Goal: Task Accomplishment & Management: Complete application form

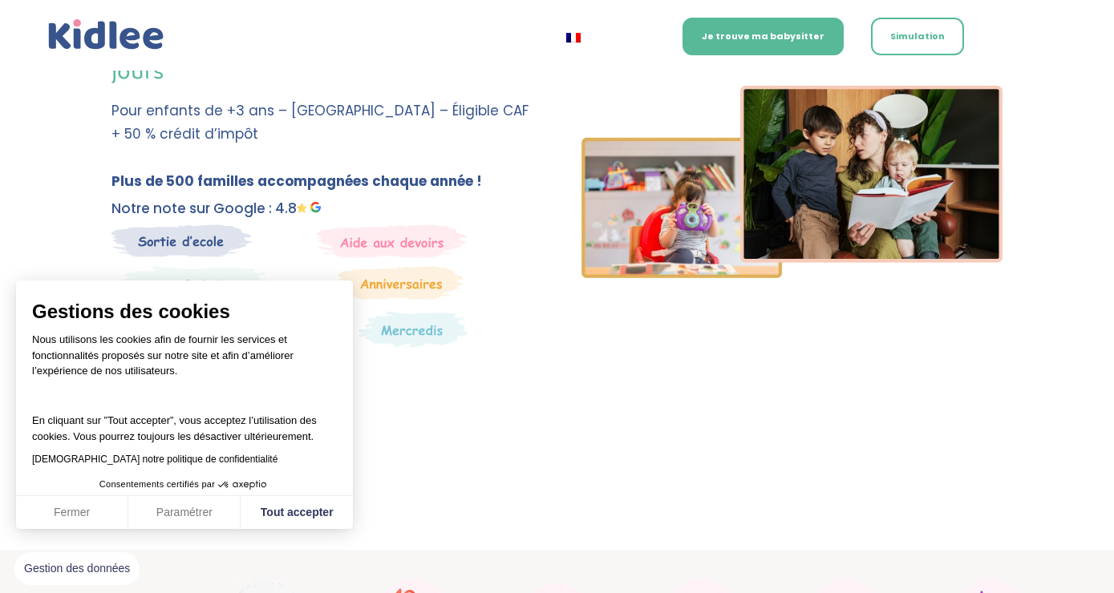
scroll to position [293, 0]
click at [286, 518] on button "Tout accepter" at bounding box center [297, 513] width 112 height 34
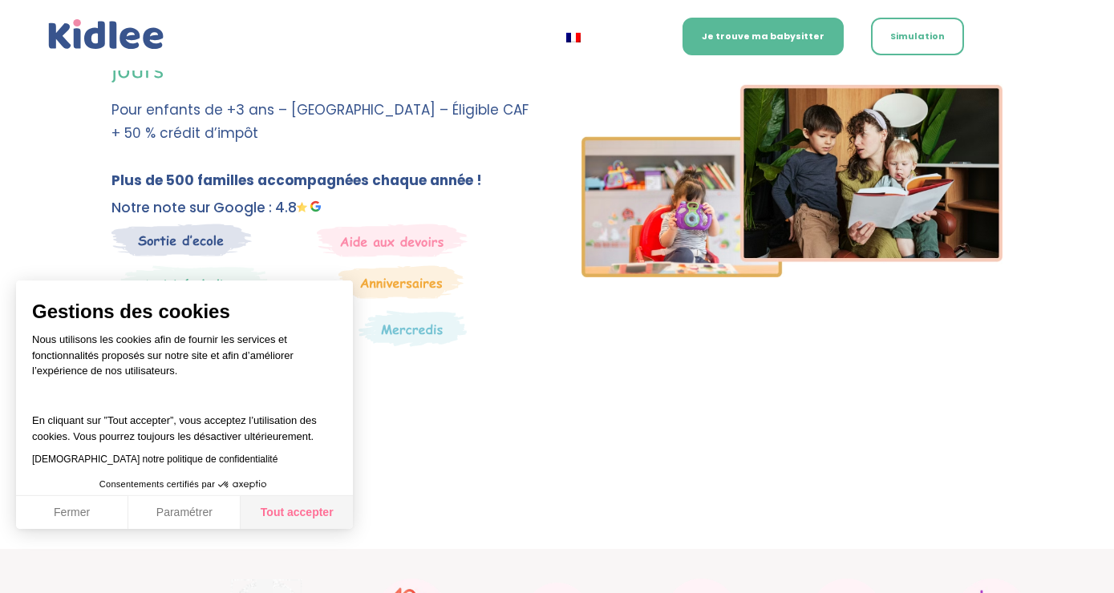
checkbox input "true"
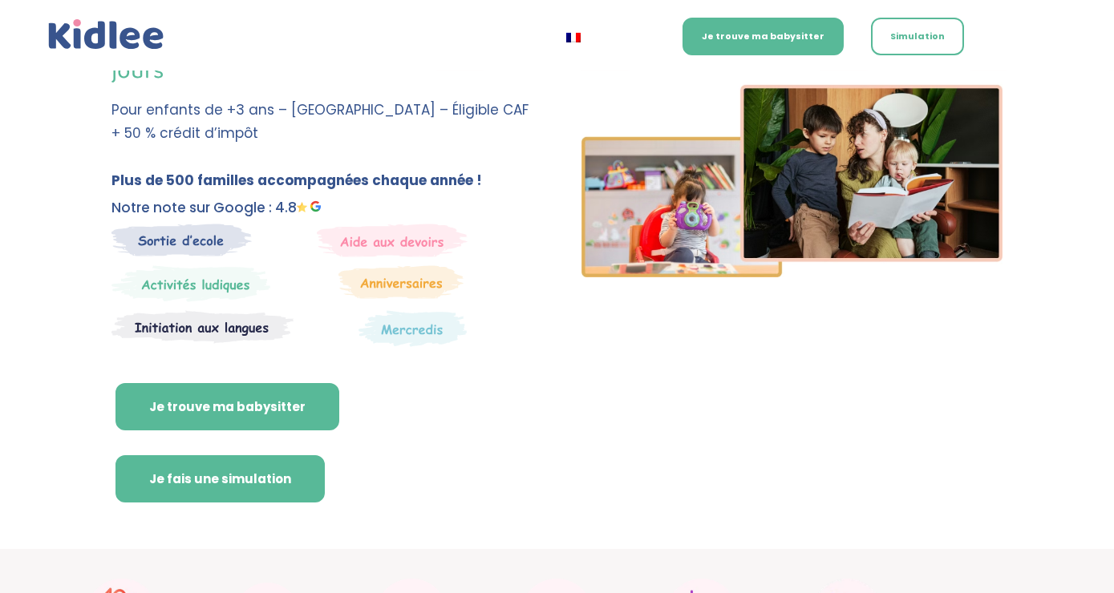
click at [188, 473] on link "Je fais une simulation" at bounding box center [219, 479] width 209 height 48
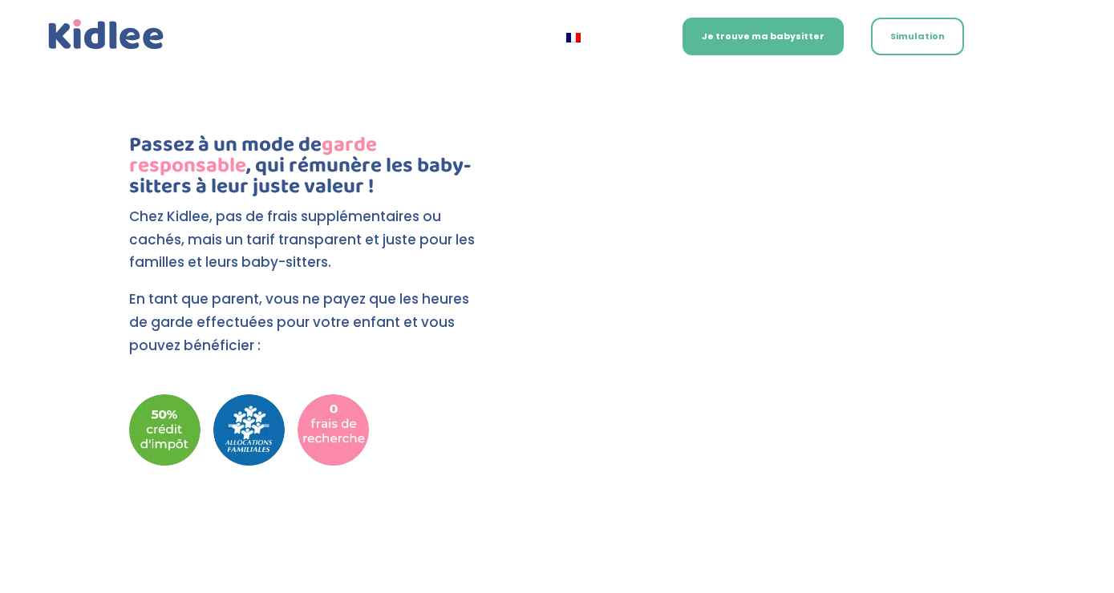
scroll to position [3505, 0]
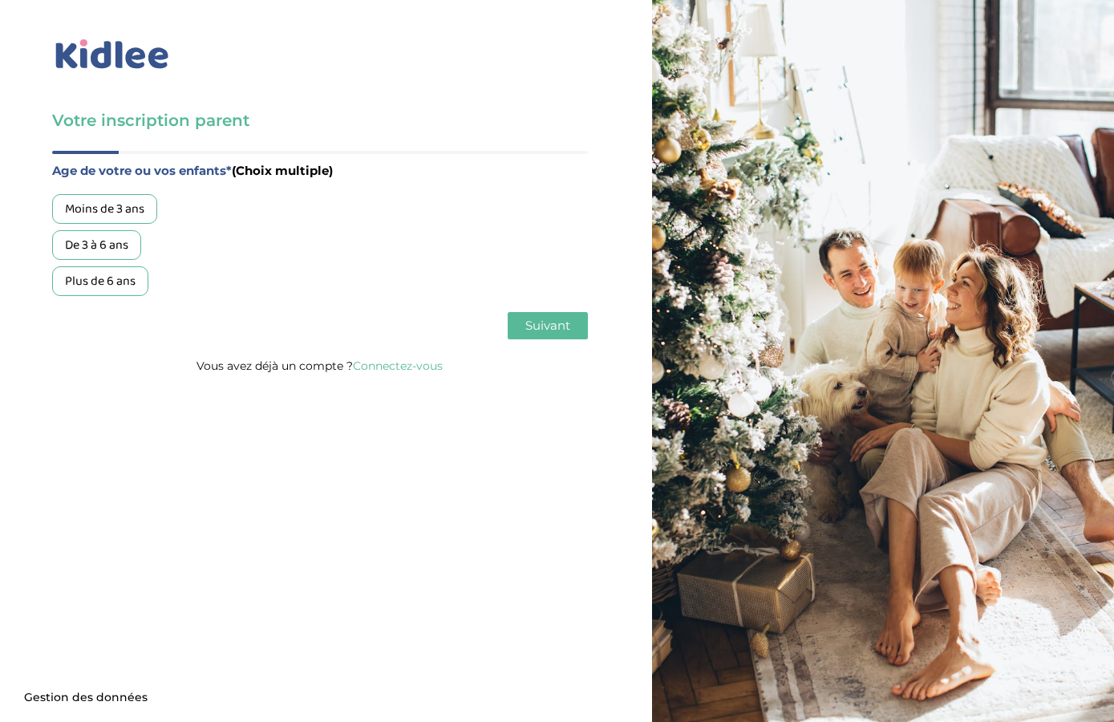
click at [118, 249] on div "De 3 à 6 ans" at bounding box center [96, 245] width 89 height 30
click at [534, 319] on button "Suivant" at bounding box center [548, 325] width 80 height 27
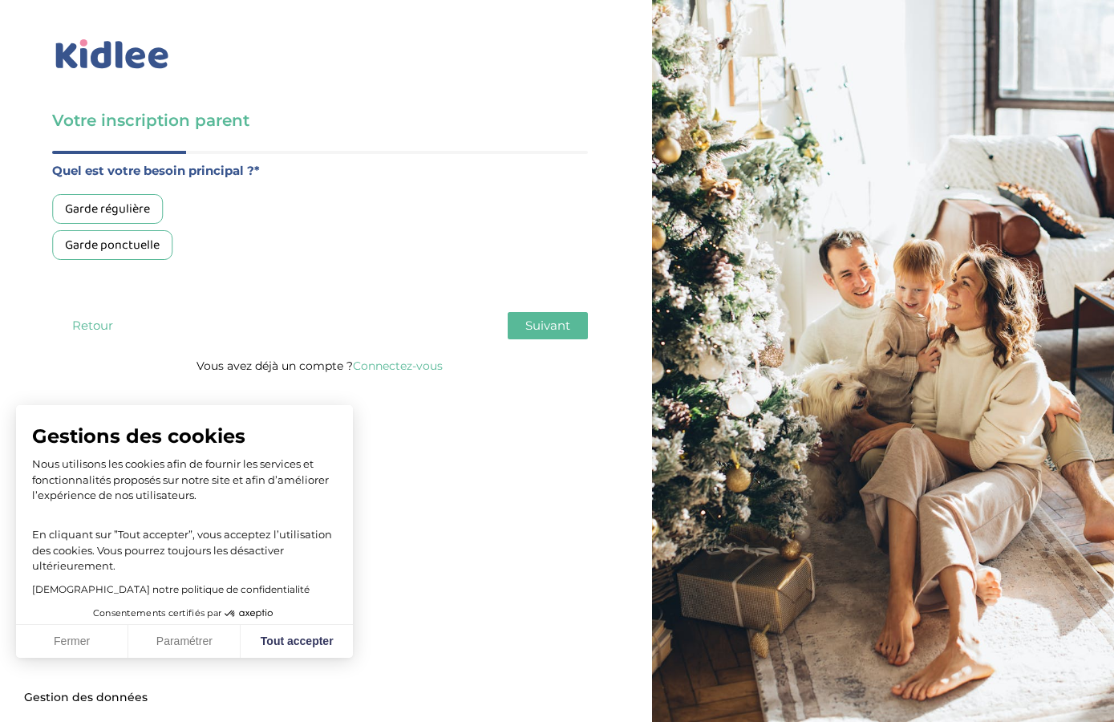
click at [113, 242] on div "Garde ponctuelle" at bounding box center [112, 245] width 120 height 30
click at [289, 630] on button "Tout accepter" at bounding box center [297, 642] width 112 height 34
checkbox input "true"
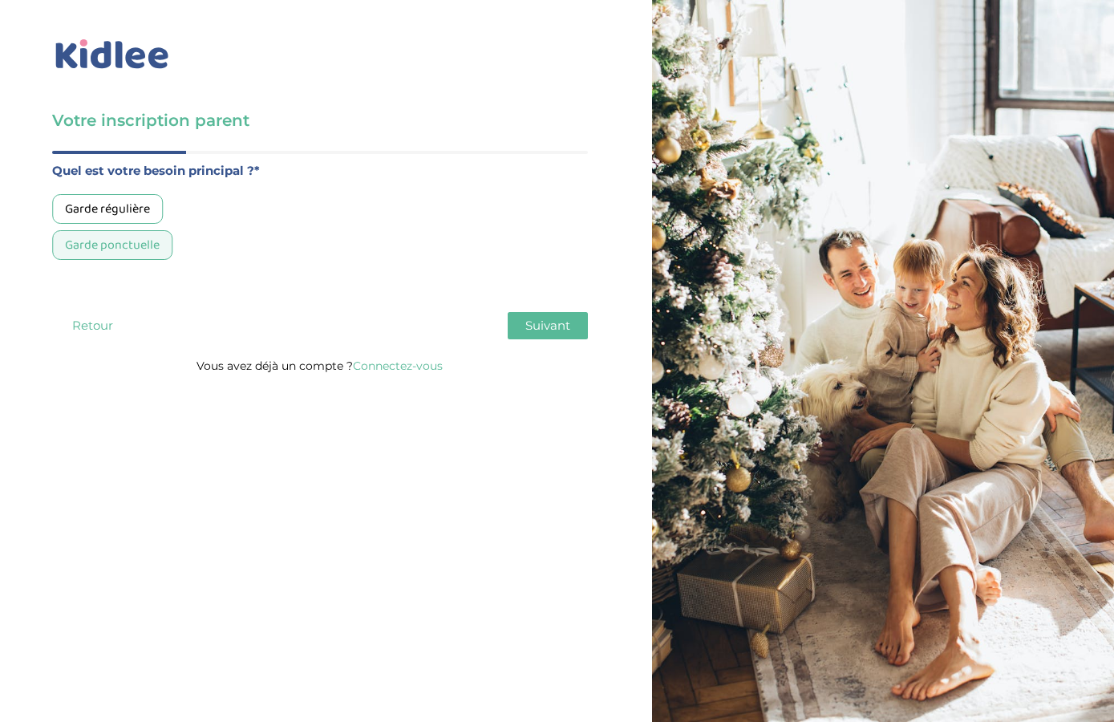
click at [562, 330] on span "Suivant" at bounding box center [547, 325] width 45 height 15
click at [140, 210] on div "Moins de 30h/mois" at bounding box center [115, 209] width 127 height 30
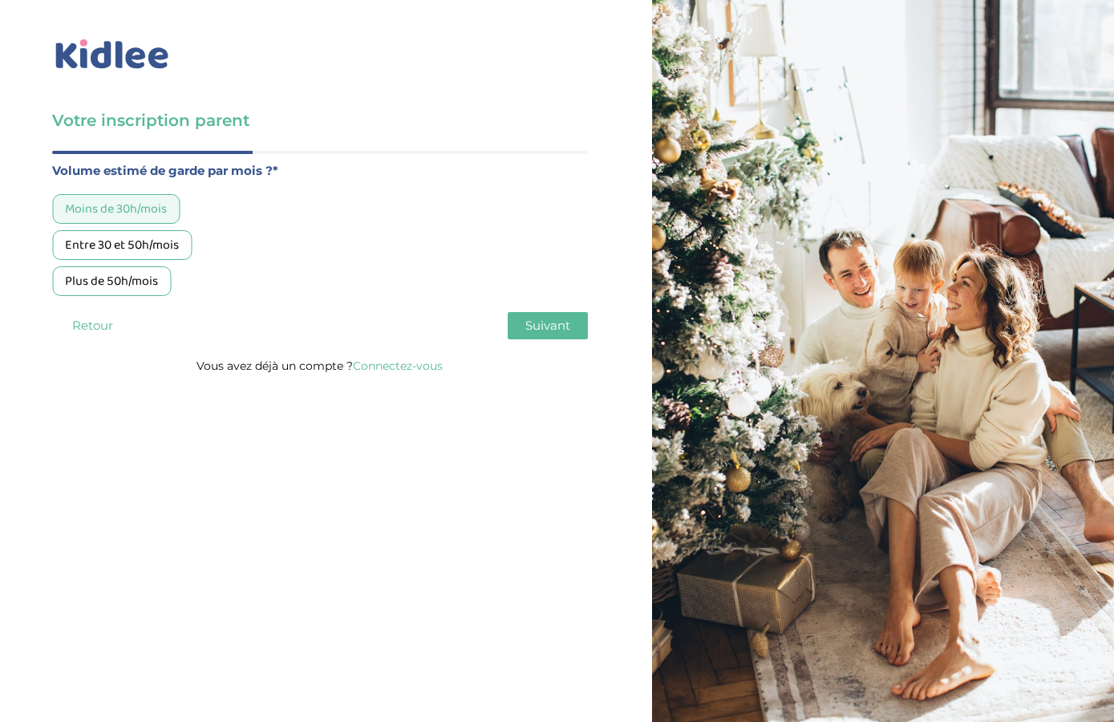
click at [541, 328] on span "Suivant" at bounding box center [547, 325] width 45 height 15
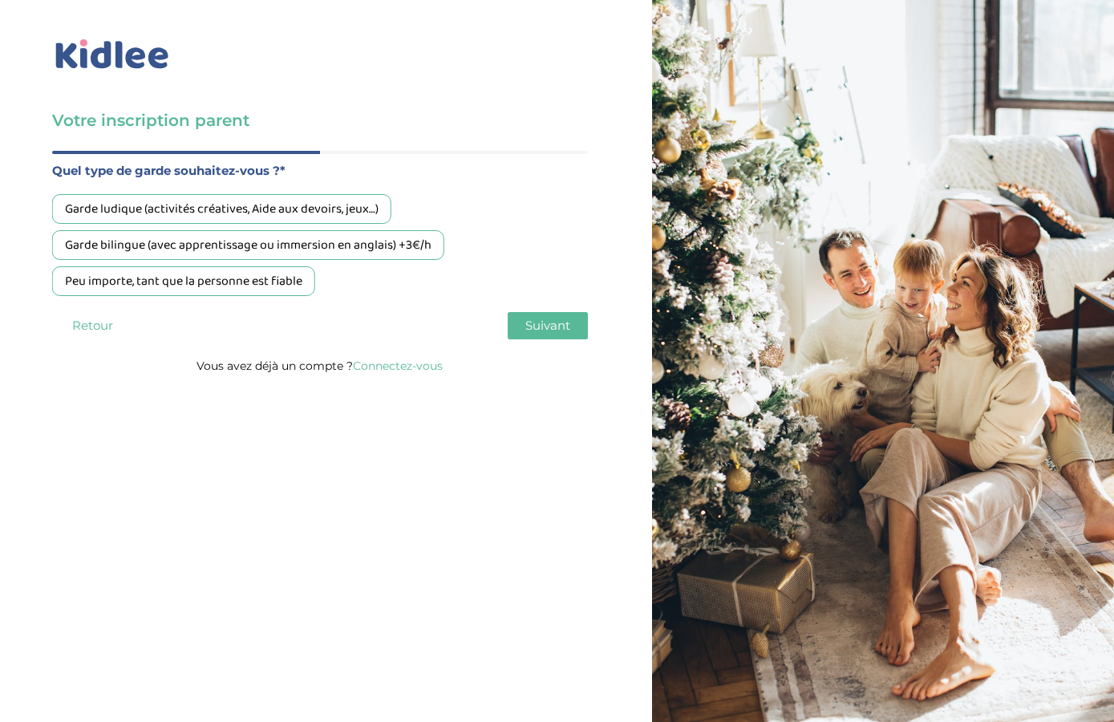
click at [382, 245] on div "Garde bilingue (avec apprentissage ou immersion en anglais) +3€/h" at bounding box center [248, 245] width 392 height 30
click at [523, 323] on button "Suivant" at bounding box center [548, 325] width 80 height 27
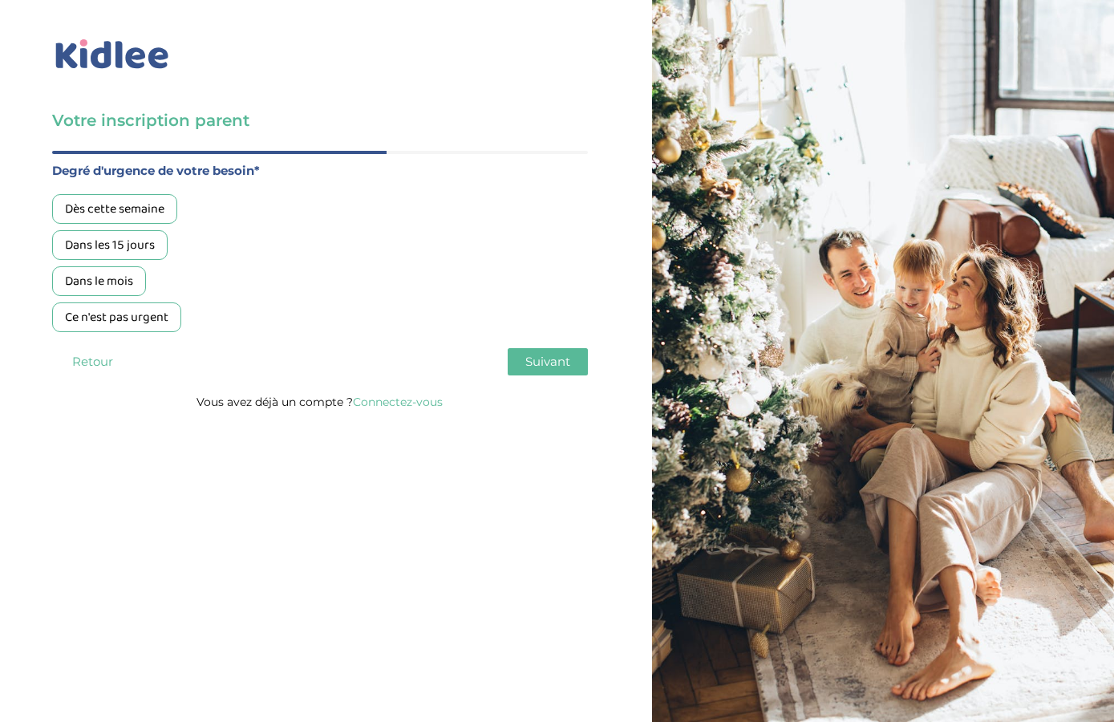
click at [164, 319] on div "Ce n'est pas urgent" at bounding box center [116, 317] width 129 height 30
click at [516, 364] on button "Suivant" at bounding box center [548, 361] width 80 height 27
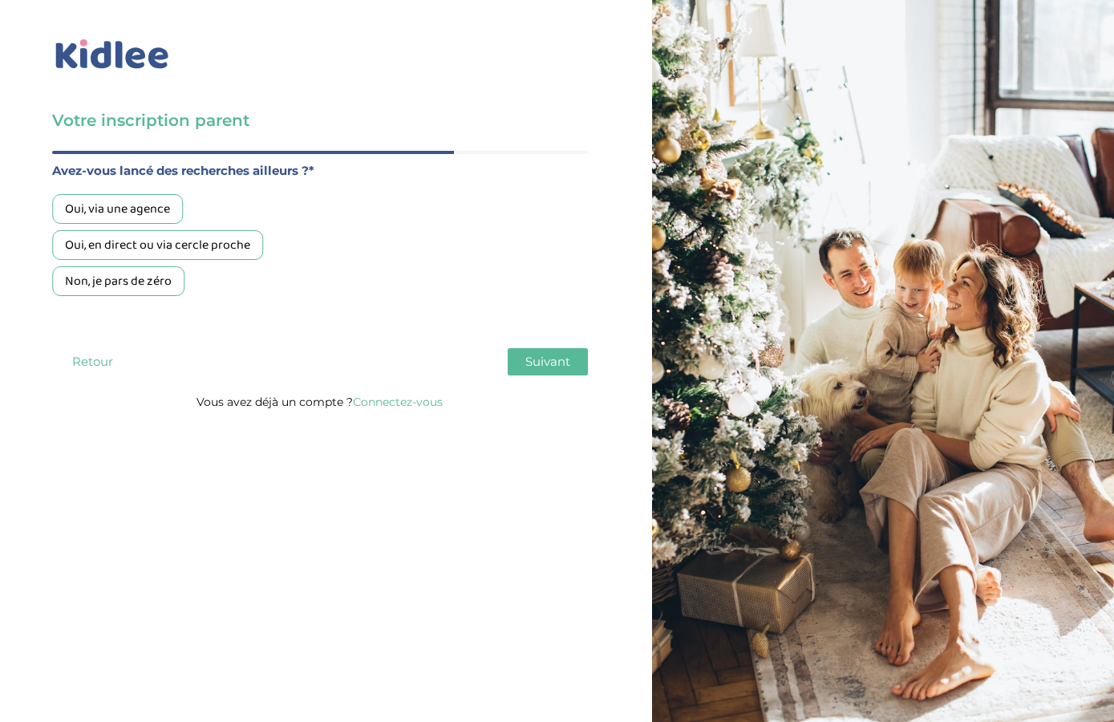
click at [154, 291] on div "Non, je pars de zéro" at bounding box center [118, 281] width 132 height 30
click at [512, 366] on button "Suivant" at bounding box center [548, 361] width 80 height 27
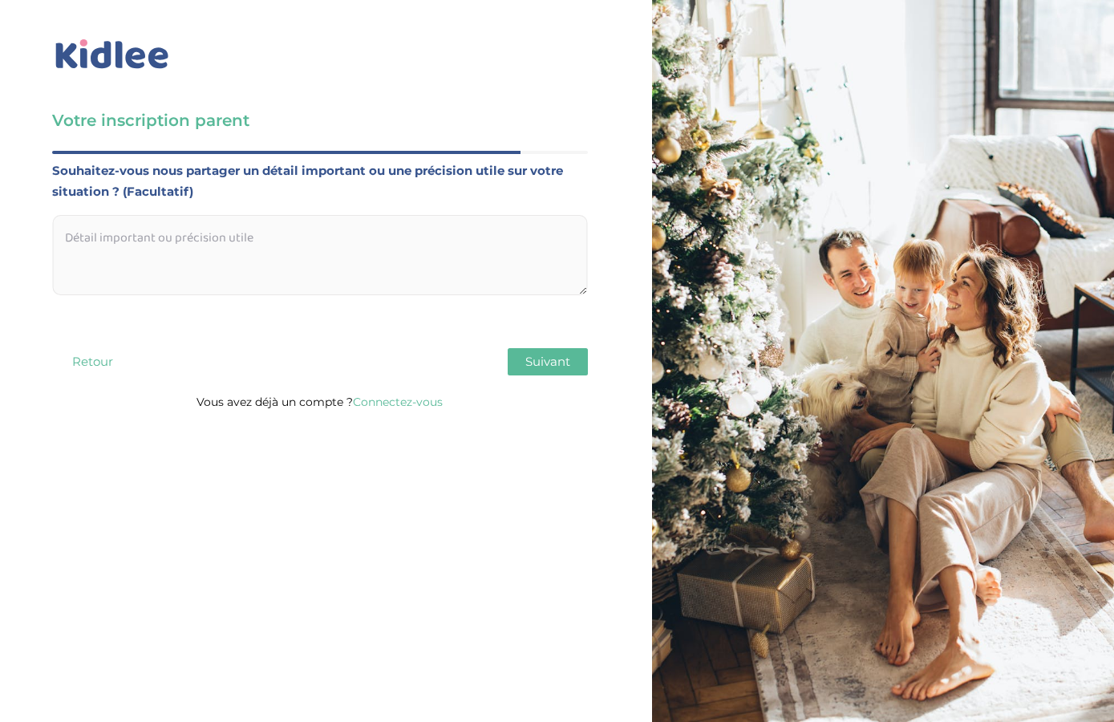
click at [328, 262] on textarea at bounding box center [320, 255] width 536 height 80
type textarea "bonjou"
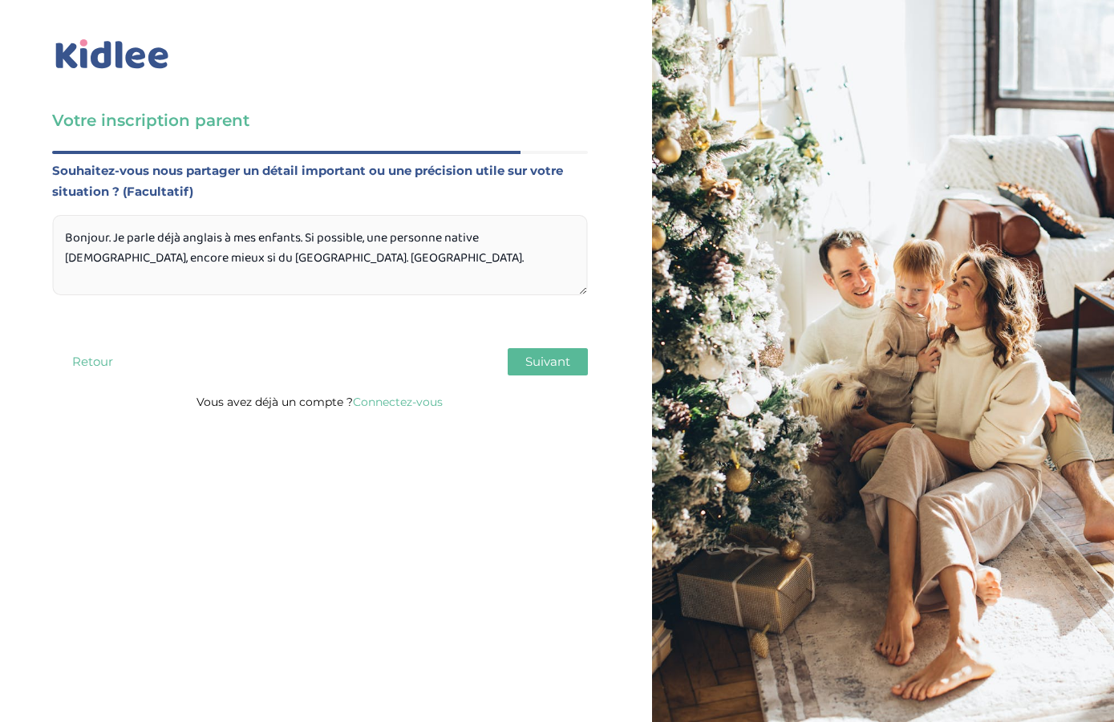
type textarea "Bonjour. Je parle déjà anglais à mes enfants. Si possible, une personne native …"
click at [532, 369] on span "Suivant" at bounding box center [547, 361] width 45 height 15
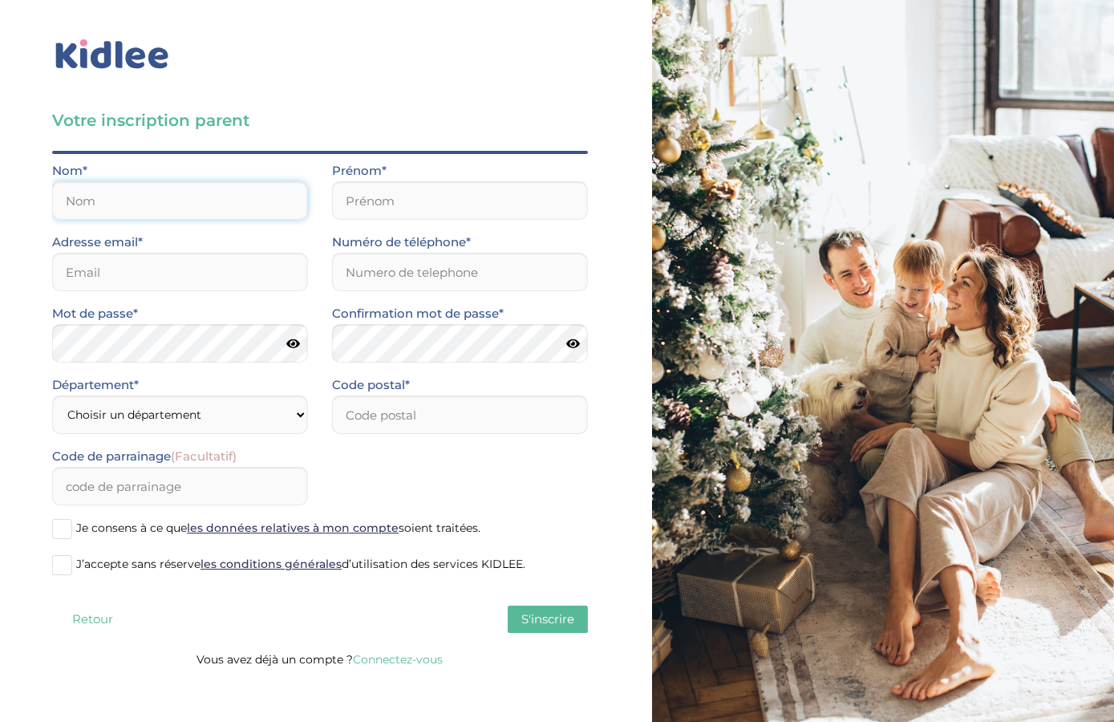
click at [159, 204] on input "text" at bounding box center [180, 200] width 256 height 38
type input "DELOUZILLIERE"
type input "VINCENT"
type input "[EMAIL_ADDRESS][DOMAIN_NAME]"
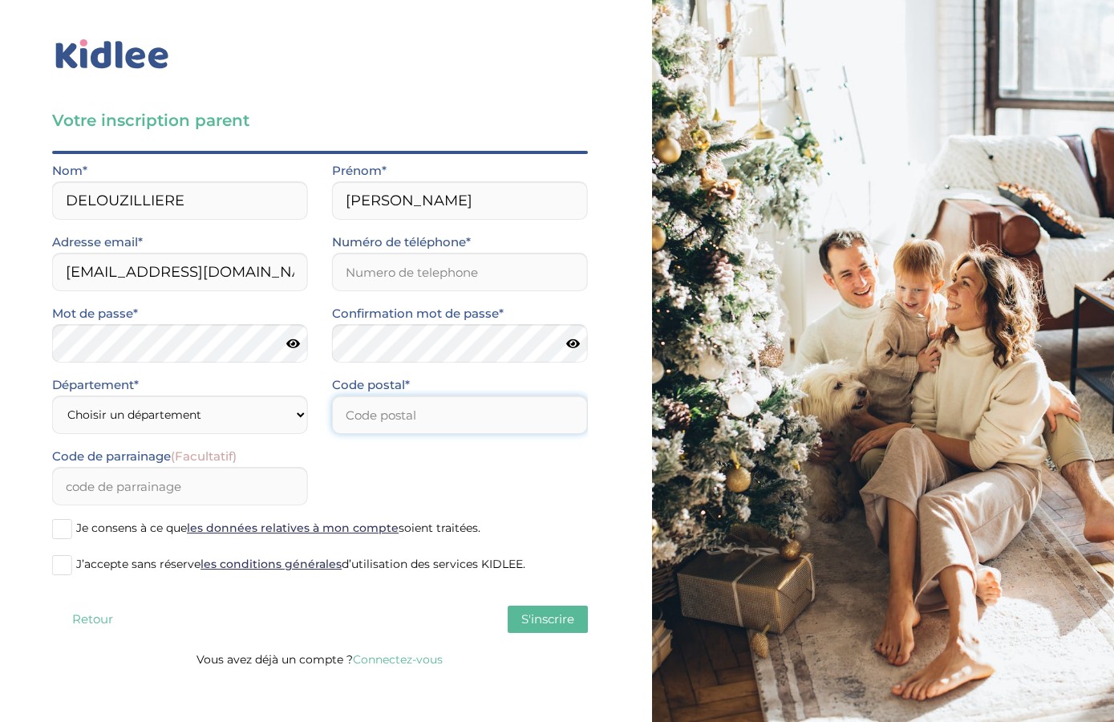
type input "92170"
click at [411, 285] on input "Numéro de téléphone*" at bounding box center [460, 272] width 256 height 38
type input "à"
type input "0689965116"
click at [52, 395] on select "Choisir un département Paris (75) Hauts-de-Seine (92) Yvelines (78) Val-de-Marn…" at bounding box center [180, 414] width 256 height 38
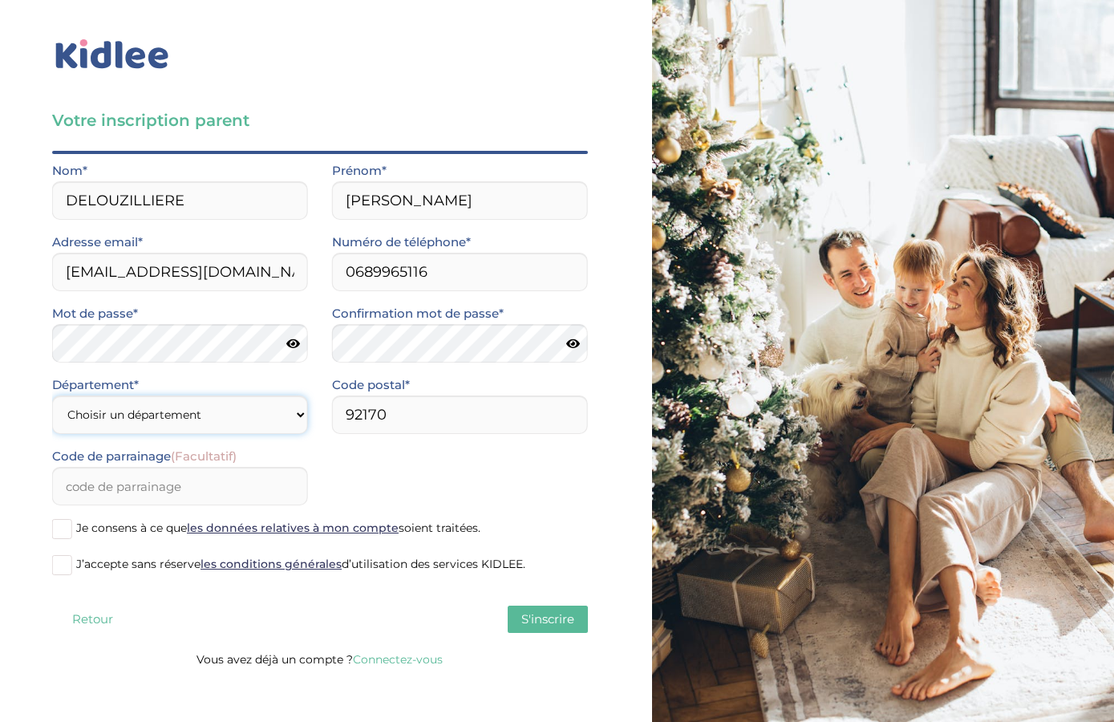
select select "92"
click option "Hauts-de-Seine (92)" at bounding box center [0, 0] width 0 height 0
click at [535, 623] on span "S'inscrire" at bounding box center [547, 618] width 53 height 15
click at [72, 528] on span at bounding box center [62, 529] width 20 height 20
click at [0, 0] on input "Je consens à ce que les données relatives à mon compte soient traitées." at bounding box center [0, 0] width 0 height 0
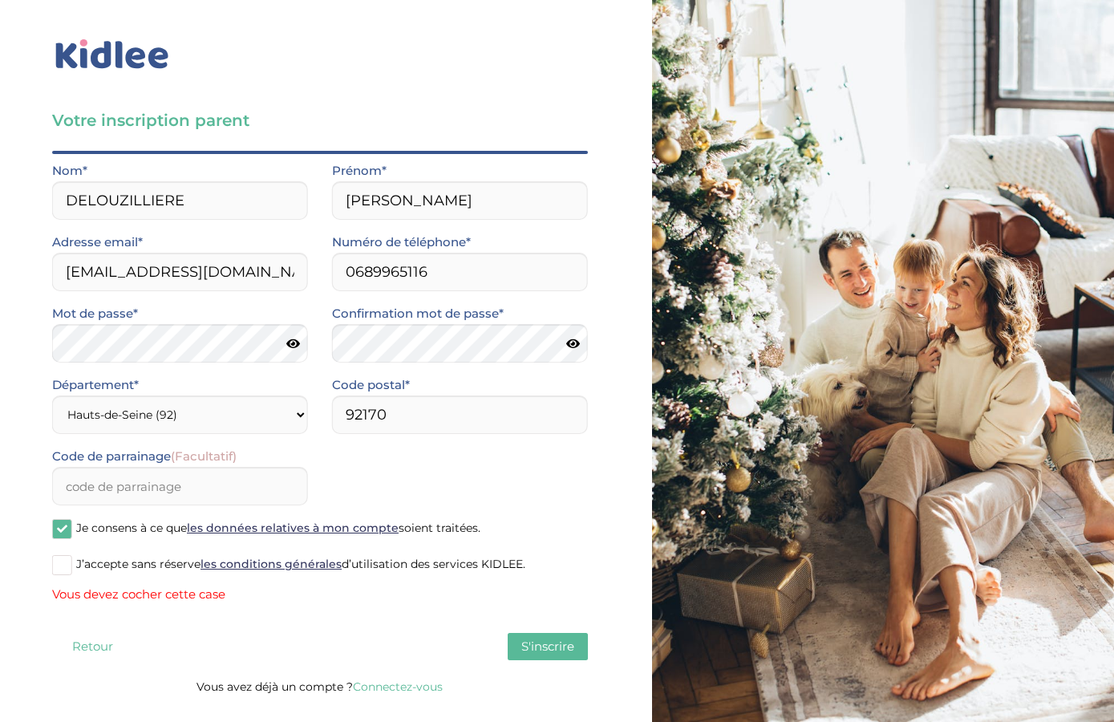
click at [70, 563] on span at bounding box center [62, 565] width 20 height 20
click at [0, 0] on input "J’accepte sans réserve les conditions générales d’utilisation des services KIDL…" at bounding box center [0, 0] width 0 height 0
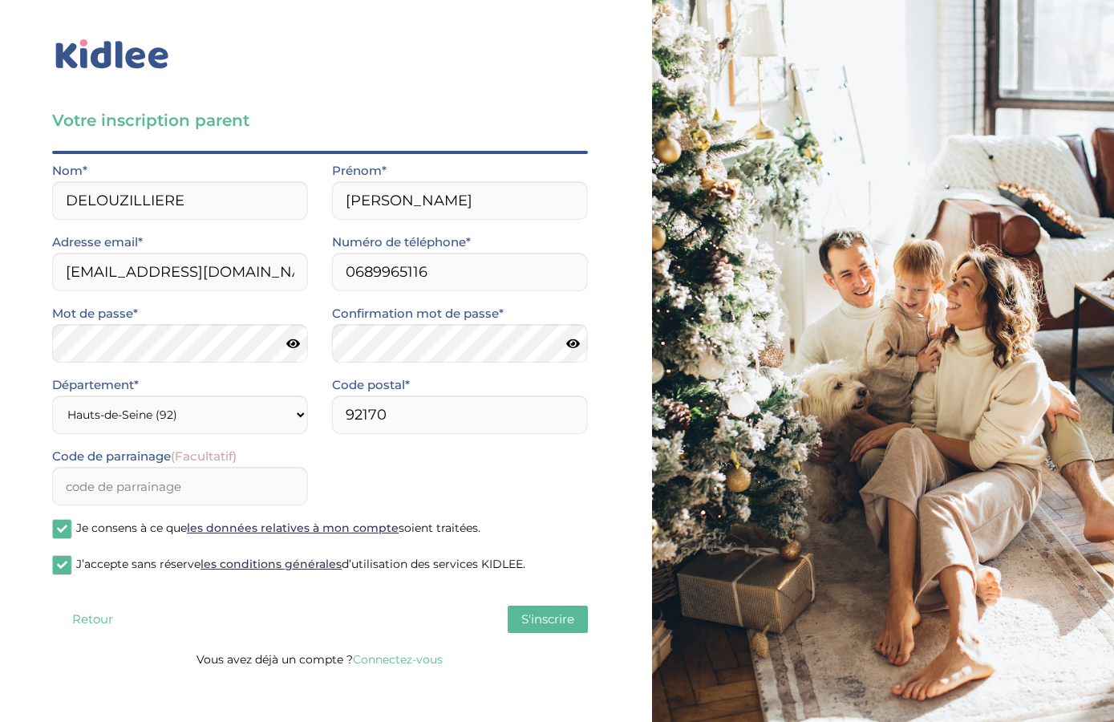
click at [549, 625] on span "S'inscrire" at bounding box center [547, 618] width 53 height 15
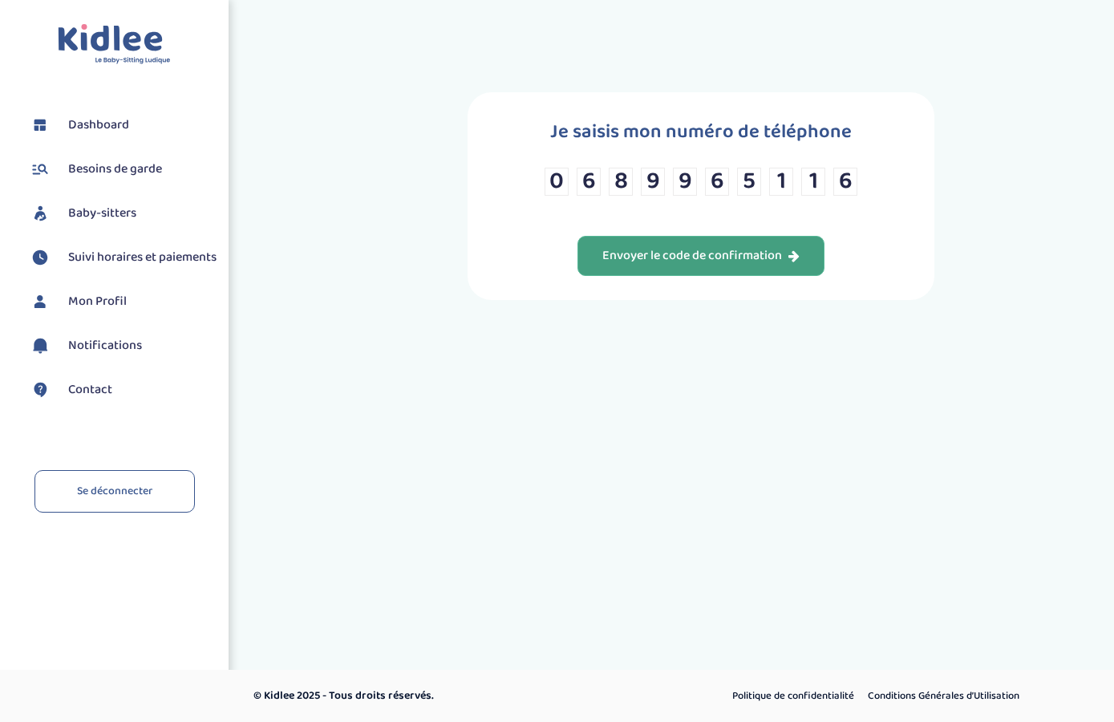
click at [657, 265] on div "Envoyer le code de confirmation" at bounding box center [700, 256] width 197 height 18
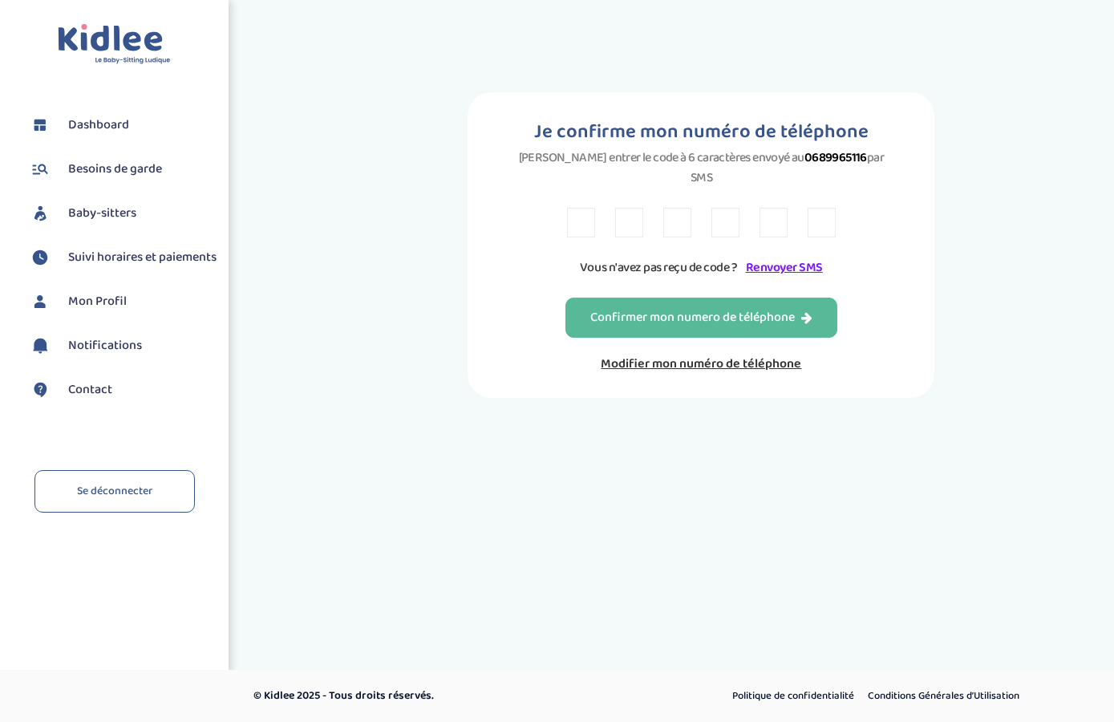
click at [578, 214] on input "text" at bounding box center [581, 223] width 28 height 30
type input "L"
type input "W"
type input "8"
type input "M"
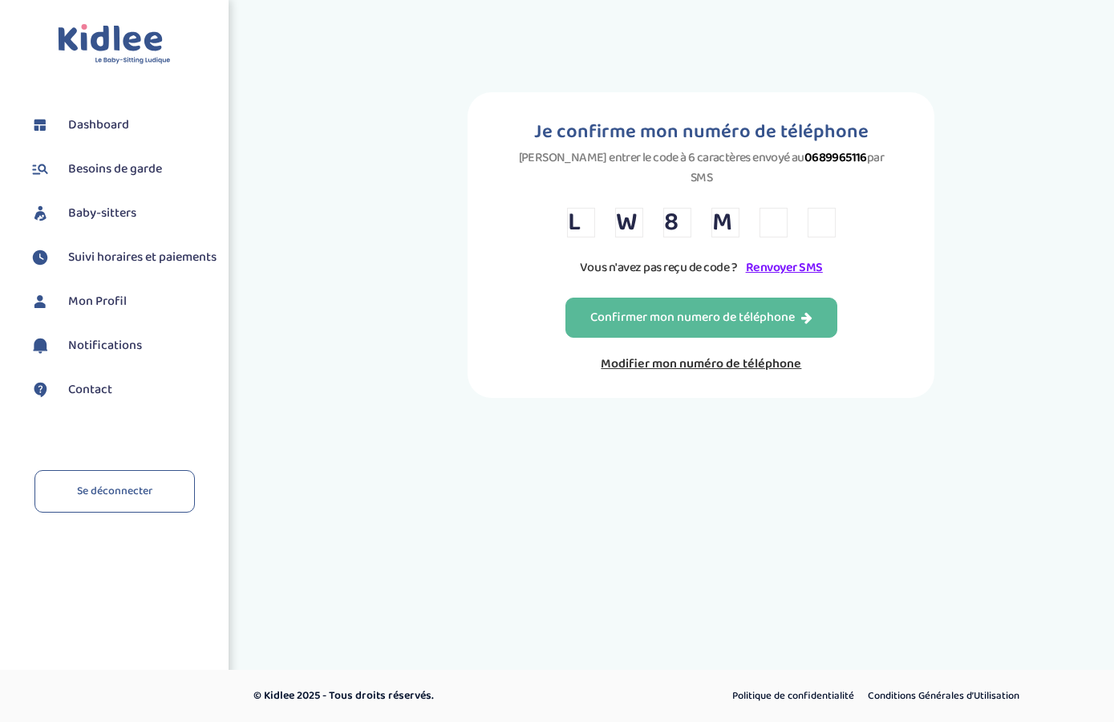
type input "4"
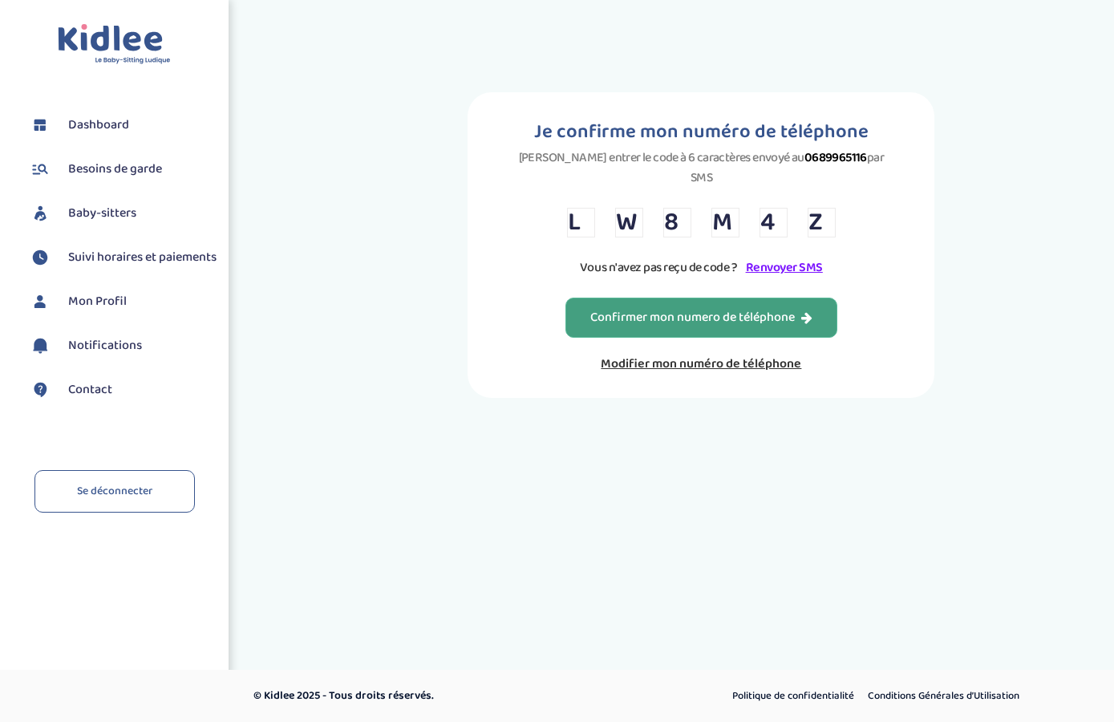
type input "Z"
click at [633, 320] on div "Confirmer mon numero de téléphone" at bounding box center [701, 318] width 222 height 18
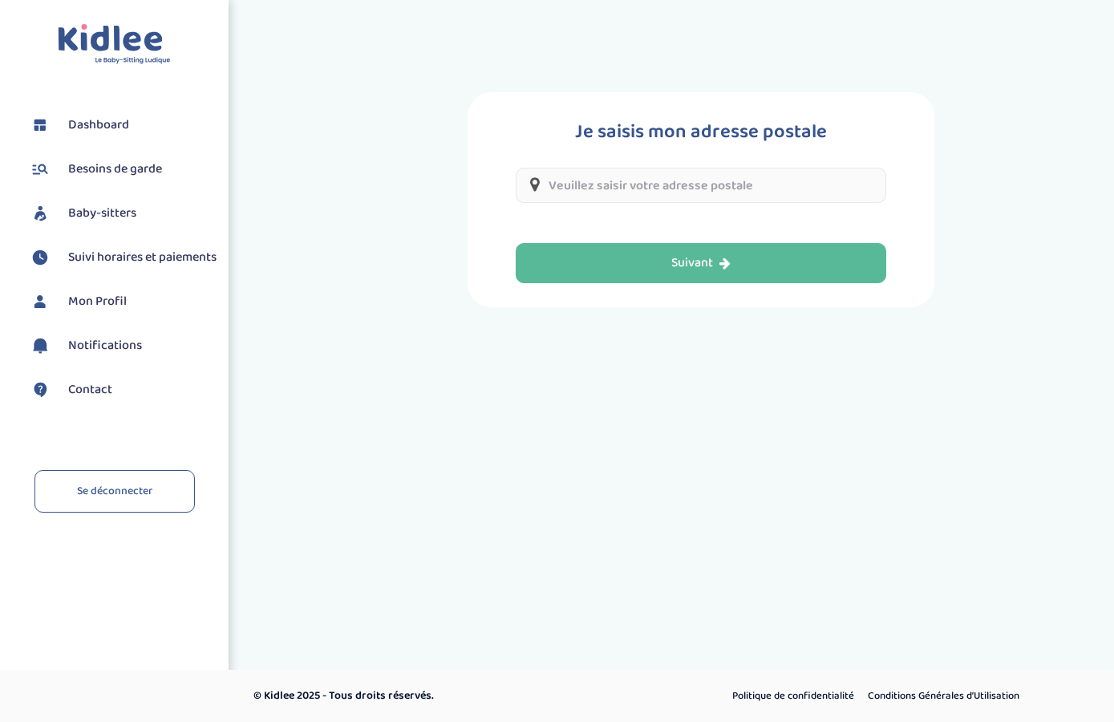
click at [730, 193] on input "text" at bounding box center [701, 185] width 370 height 35
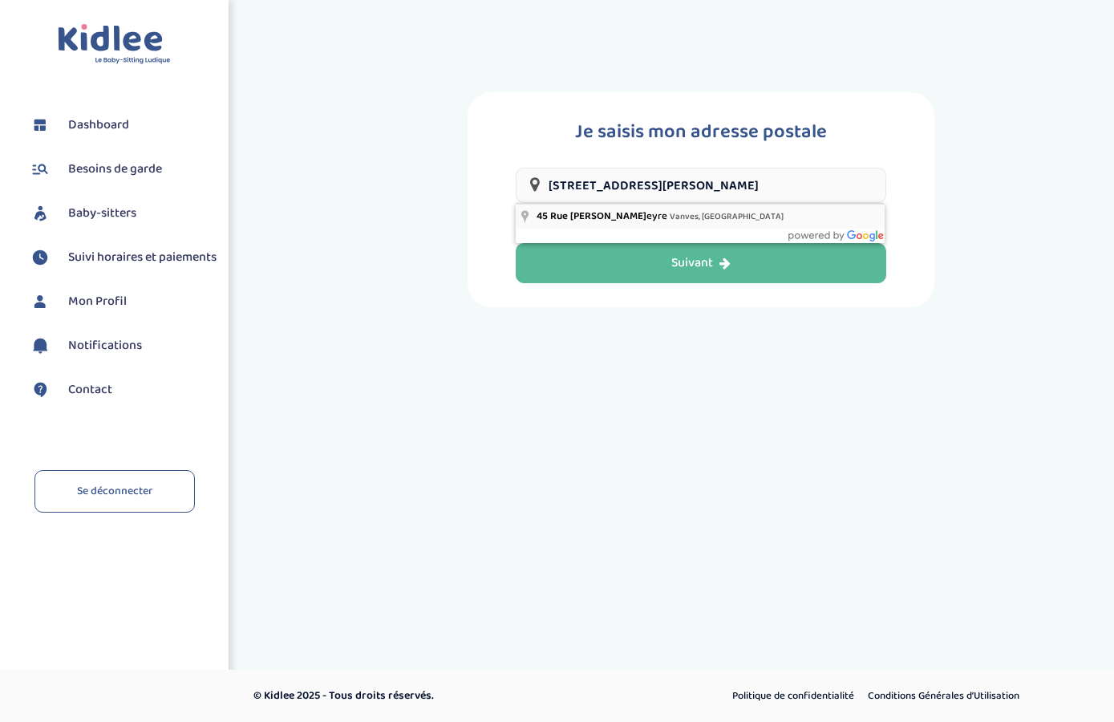
type input "45 Rue Mary Besseyre, Vanves, France"
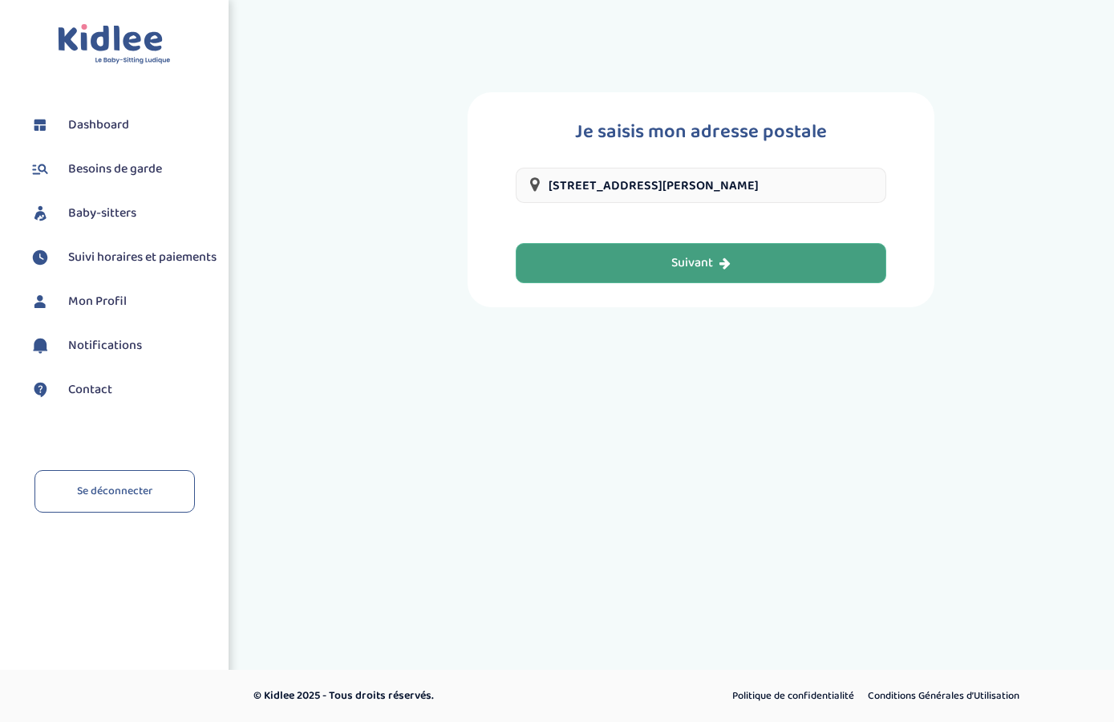
click at [718, 255] on div "Suivant" at bounding box center [700, 263] width 59 height 18
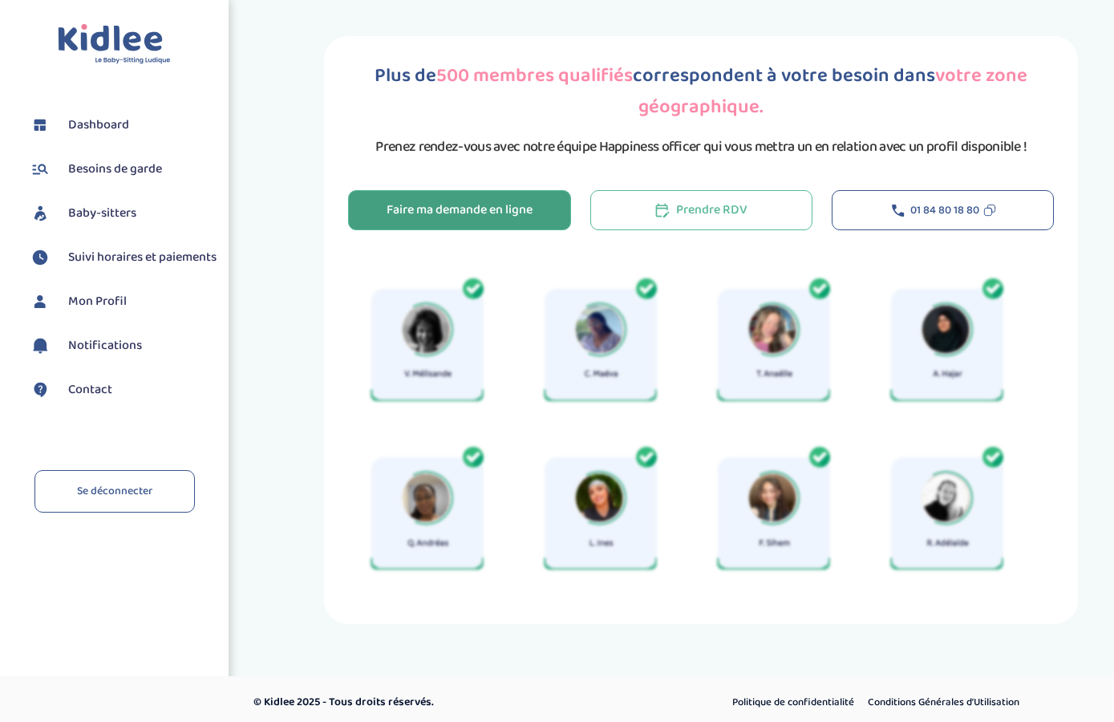
click at [536, 210] on button "Faire ma demande en ligne" at bounding box center [459, 210] width 222 height 40
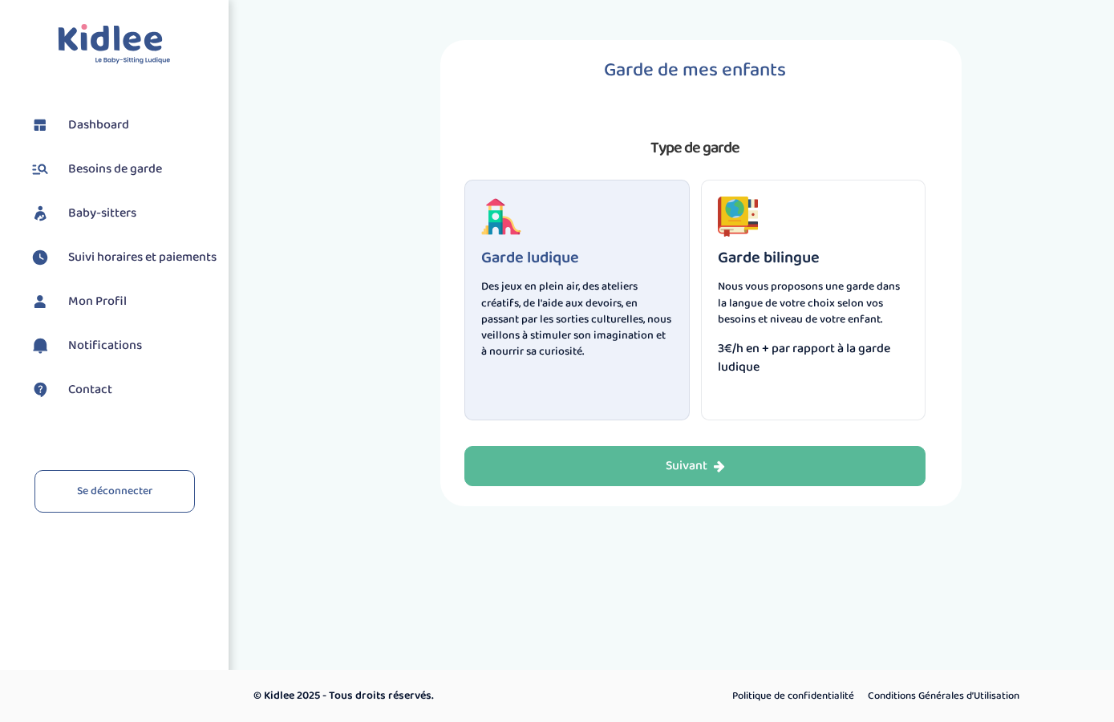
click at [850, 356] on span "3€/h en + par rapport à la garde ludique" at bounding box center [814, 357] width 192 height 37
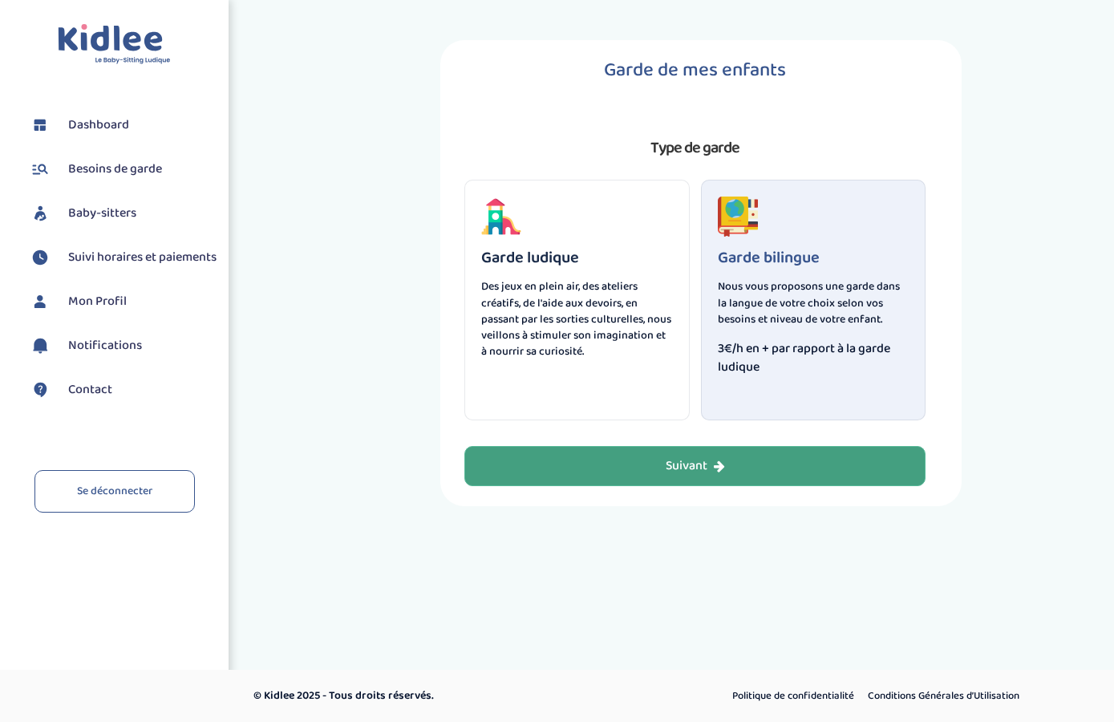
click at [731, 466] on button "Suivant" at bounding box center [694, 466] width 461 height 40
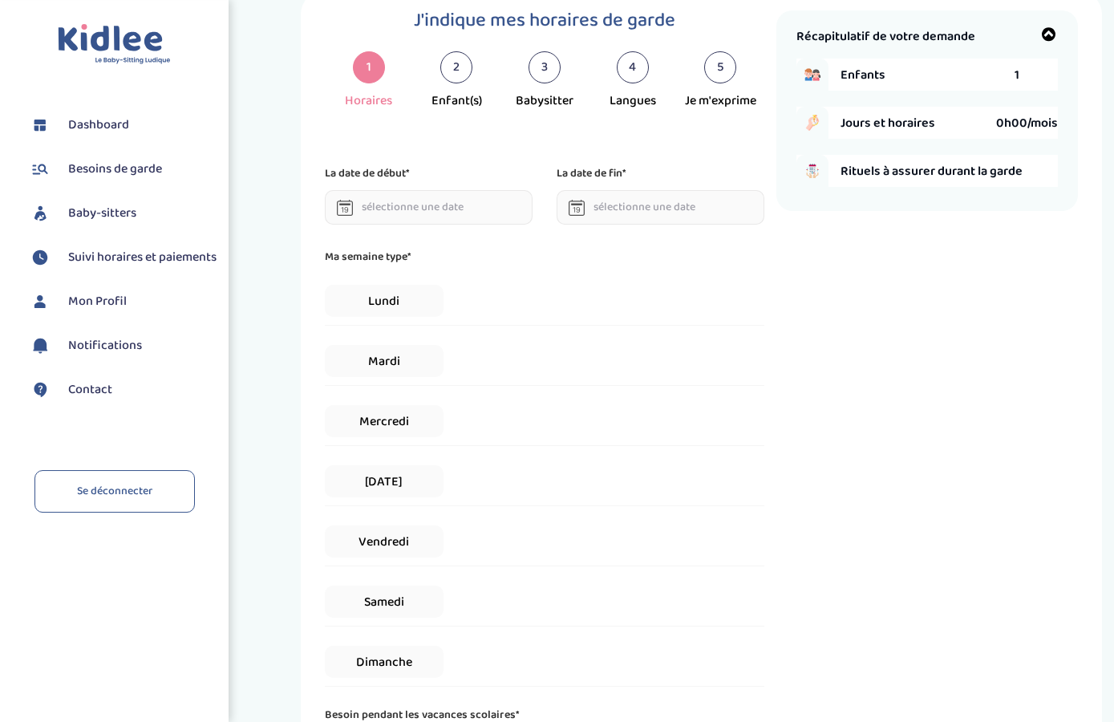
scroll to position [49, 0]
click at [451, 208] on input "text" at bounding box center [429, 208] width 208 height 34
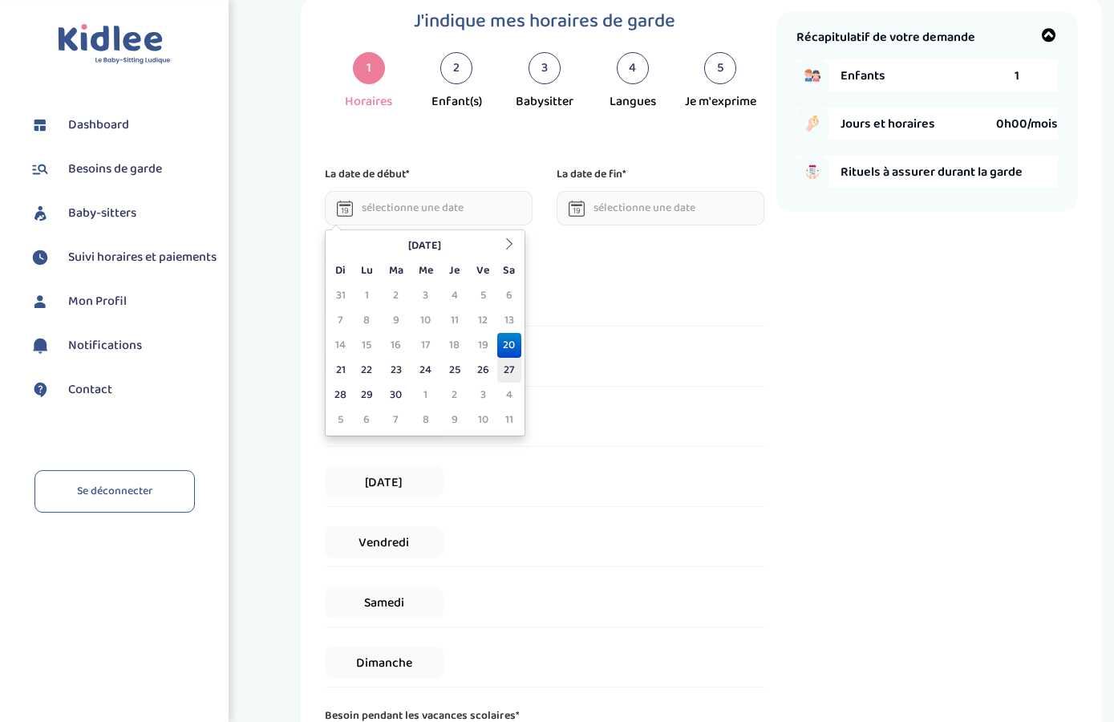
click at [506, 369] on td "27" at bounding box center [509, 370] width 24 height 25
type input "27-09-2025"
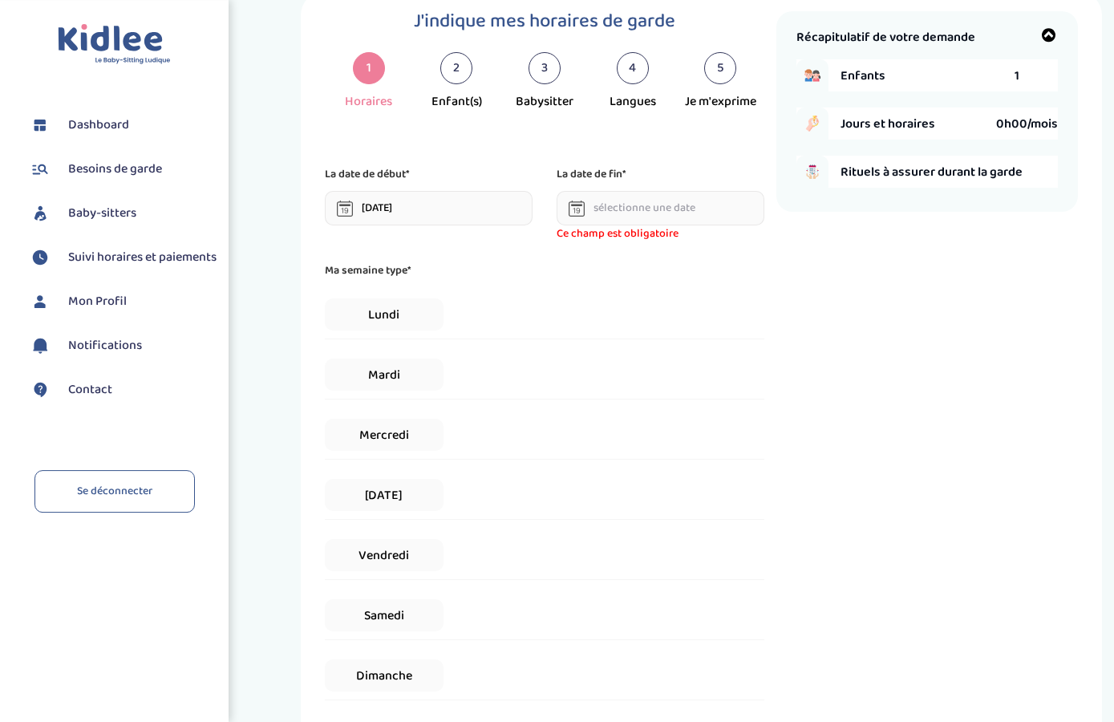
click at [615, 214] on input "text" at bounding box center [660, 208] width 208 height 34
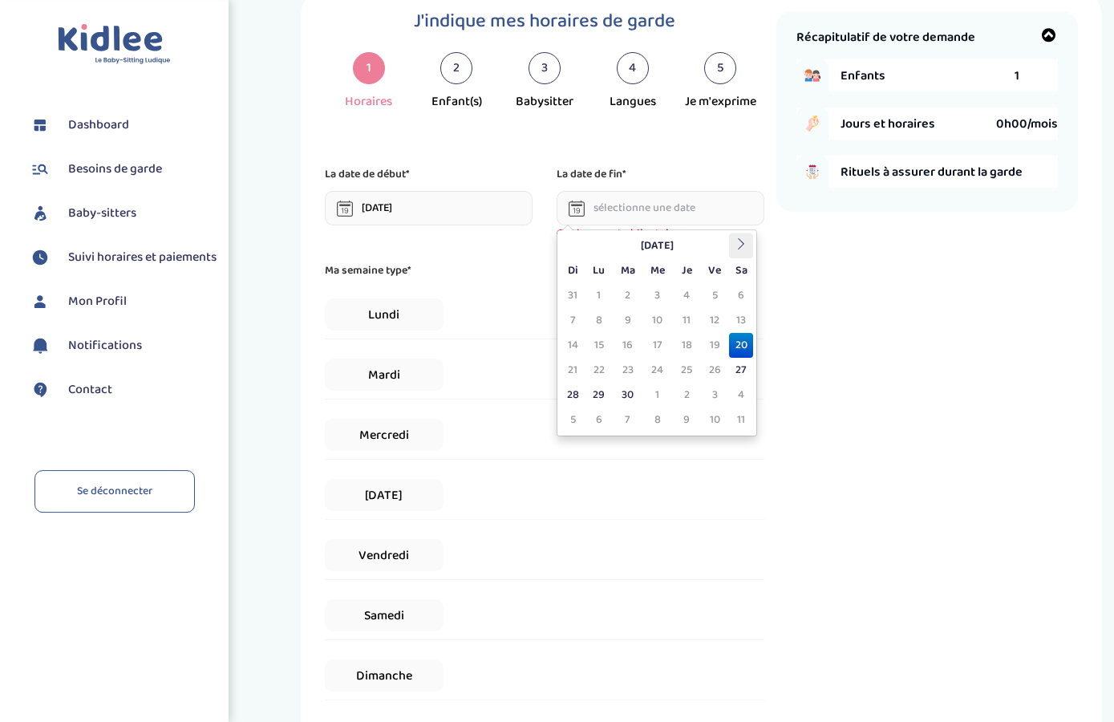
click at [738, 248] on icon at bounding box center [740, 243] width 11 height 11
click at [575, 248] on icon at bounding box center [572, 243] width 11 height 11
click at [737, 248] on icon at bounding box center [740, 243] width 11 height 11
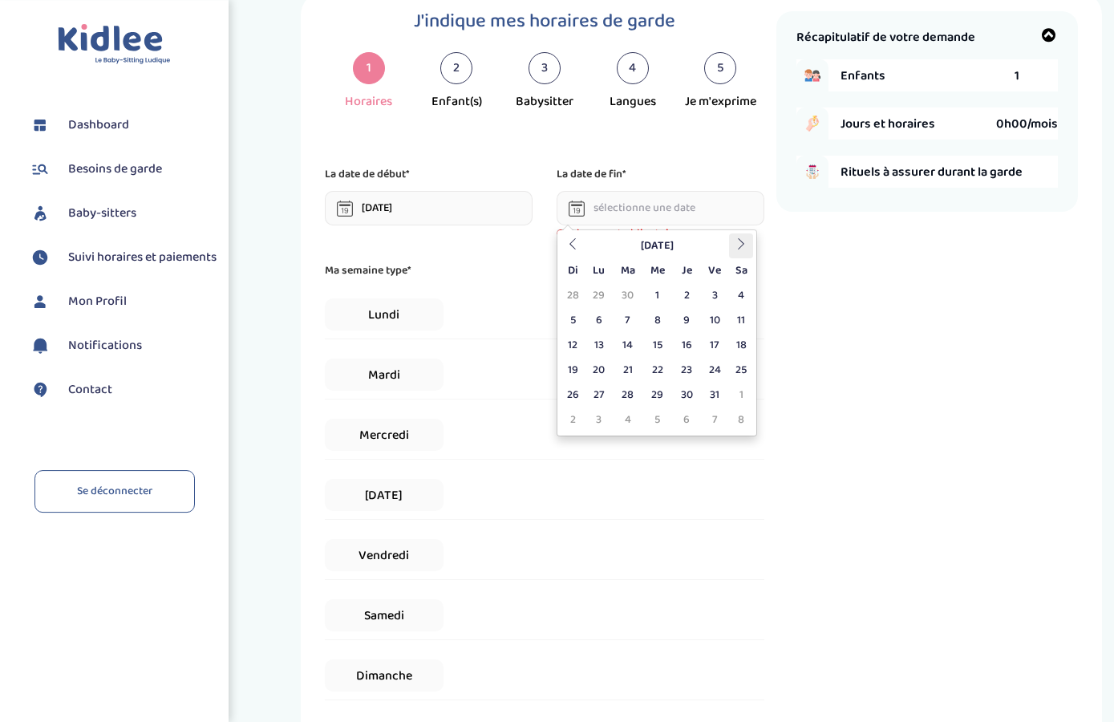
click at [737, 248] on icon at bounding box center [740, 243] width 11 height 11
click at [742, 342] on td "20" at bounding box center [741, 345] width 24 height 25
type input "20-12-2025"
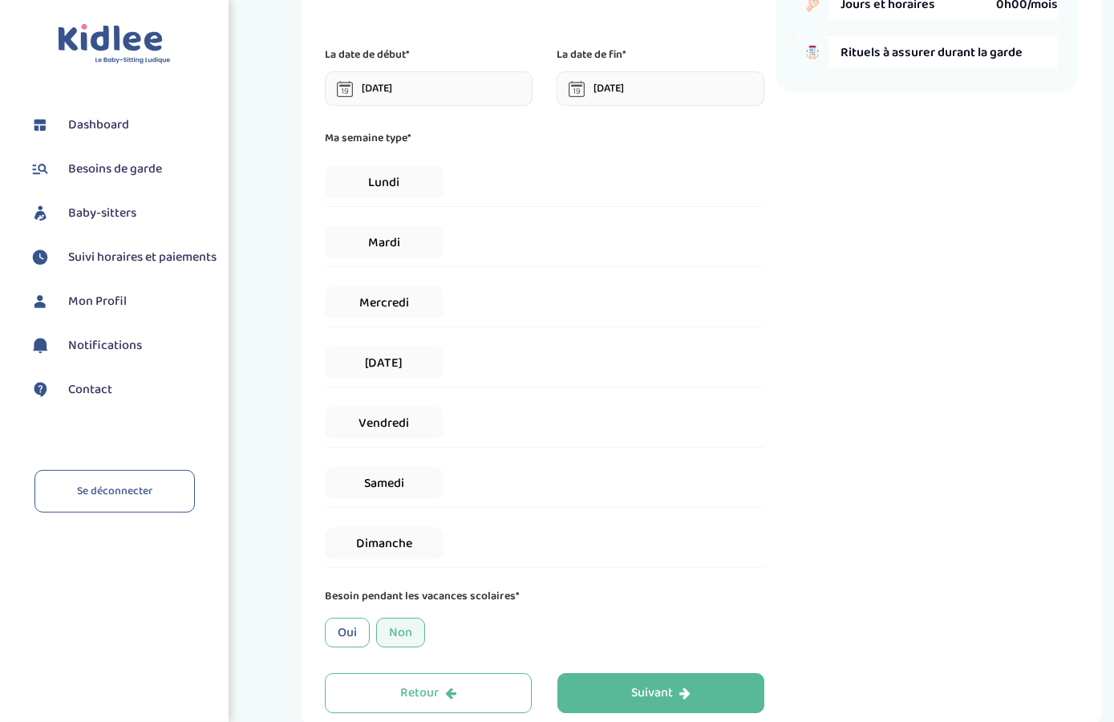
scroll to position [169, 0]
click at [410, 492] on span "Samedi" at bounding box center [384, 482] width 119 height 32
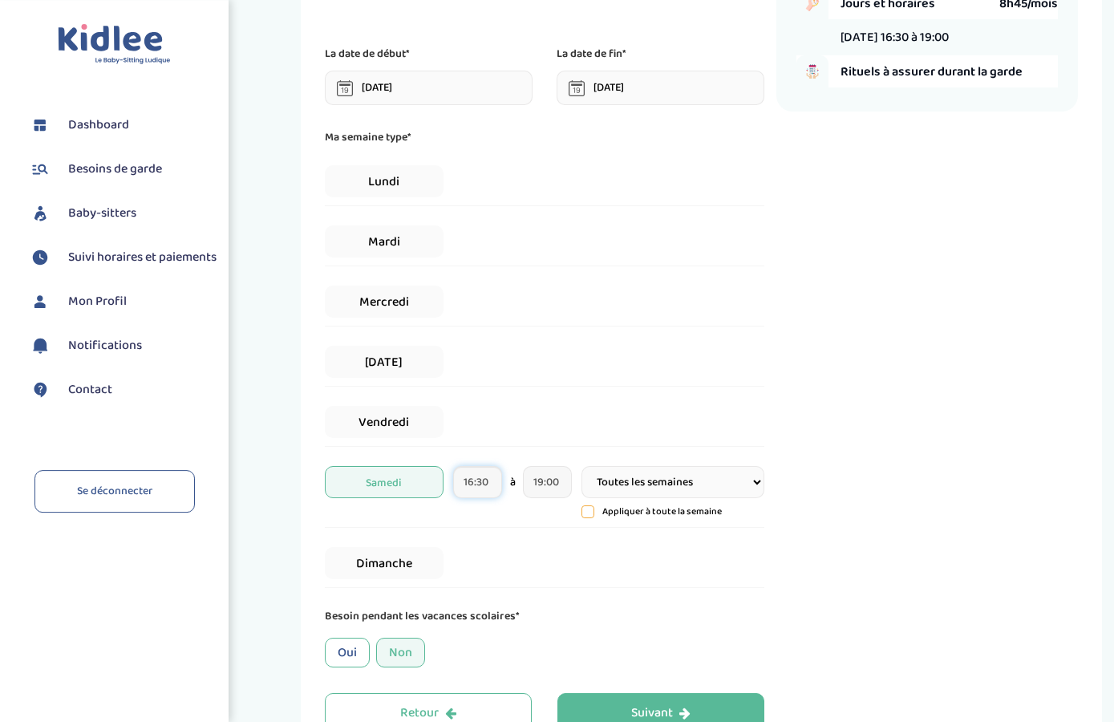
click at [495, 489] on input "16:30" at bounding box center [477, 482] width 49 height 32
click at [496, 318] on span at bounding box center [488, 308] width 43 height 43
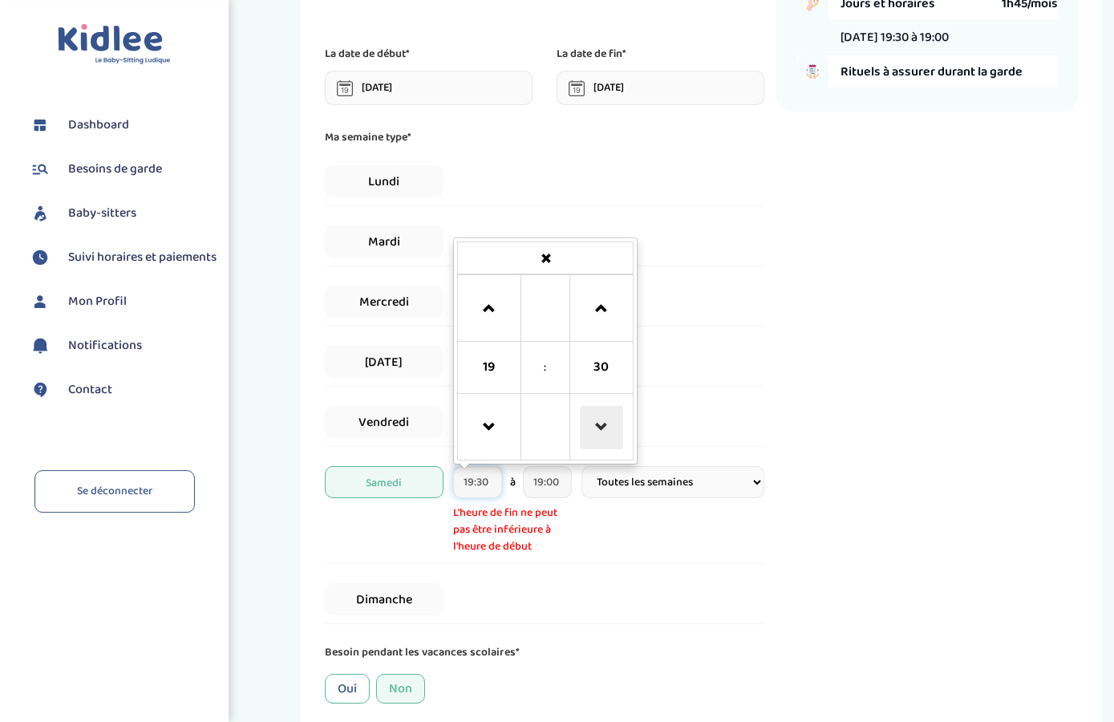
click at [605, 422] on span at bounding box center [601, 427] width 43 height 43
type input "19:00"
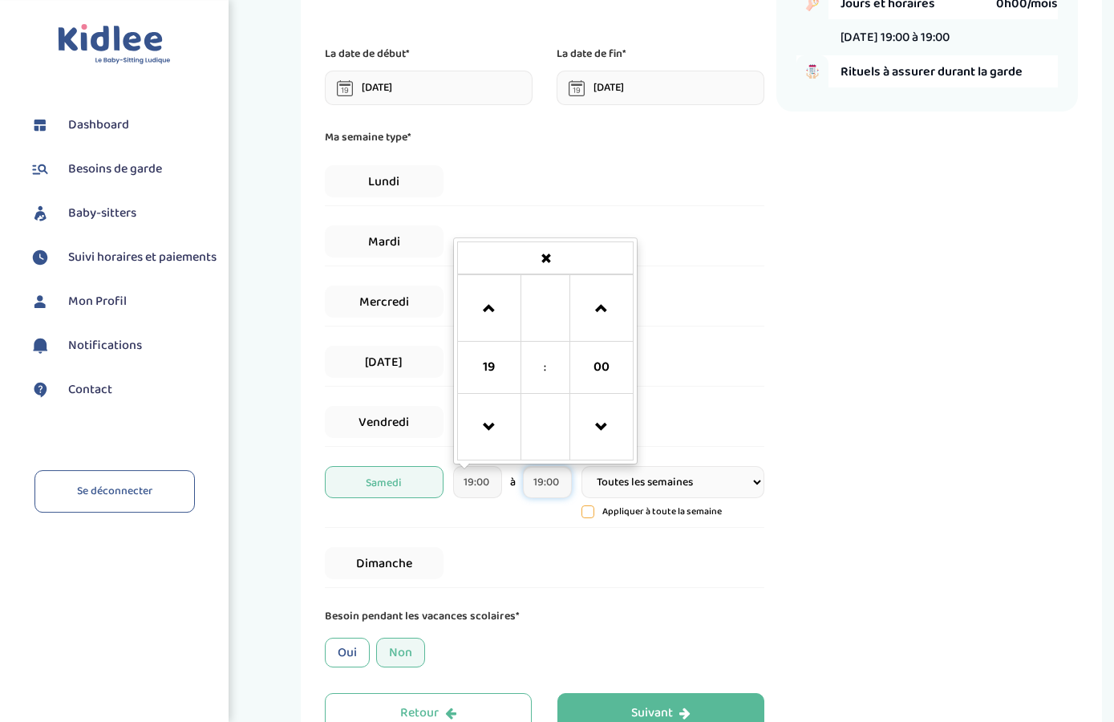
click at [550, 490] on input "19:00" at bounding box center [547, 482] width 49 height 32
click at [569, 316] on span at bounding box center [558, 308] width 43 height 43
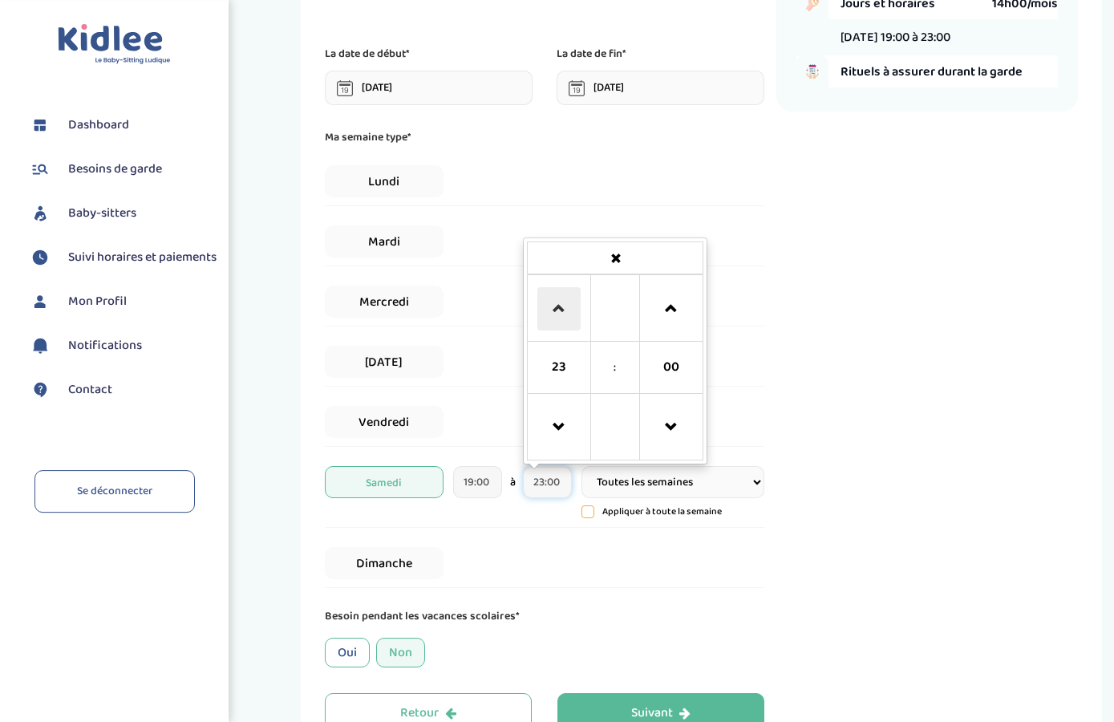
click at [569, 316] on span at bounding box center [558, 308] width 43 height 43
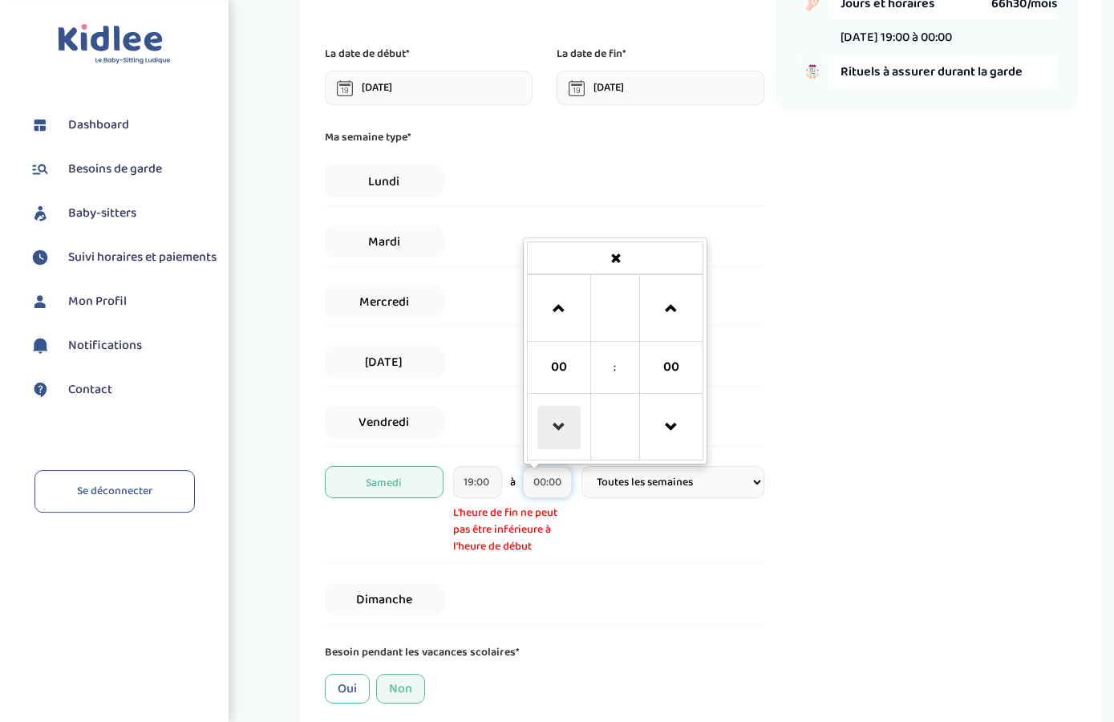
click at [556, 430] on span at bounding box center [558, 427] width 43 height 43
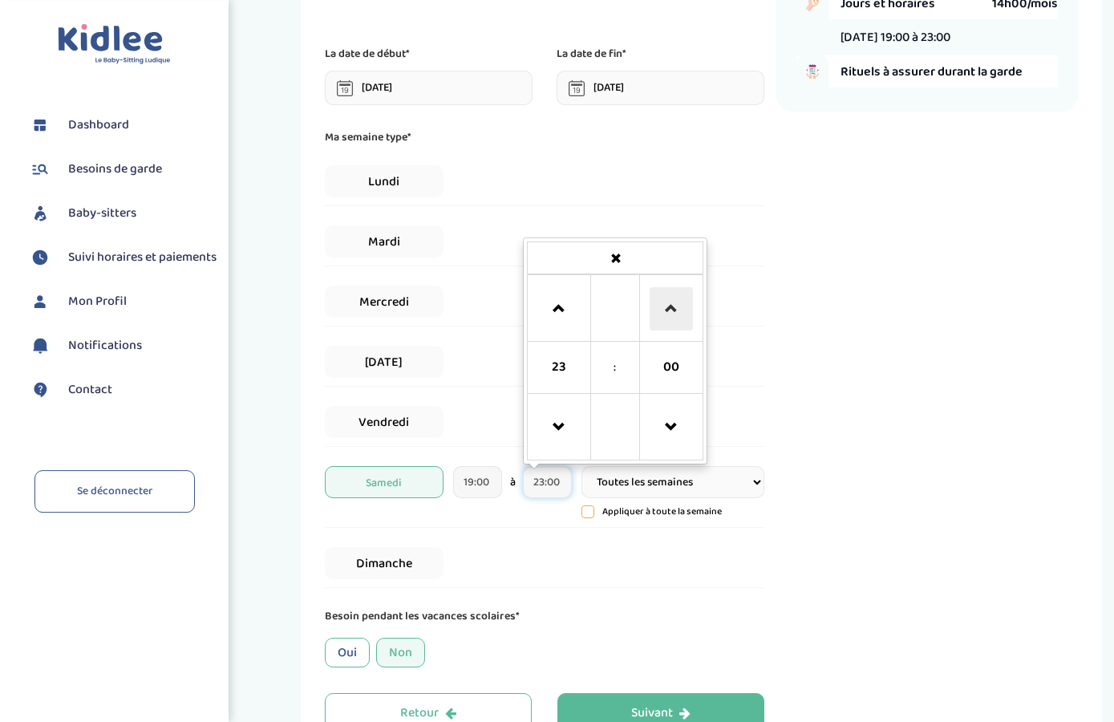
click at [673, 315] on span at bounding box center [670, 308] width 43 height 43
type input "23:45"
click at [804, 517] on div "Récapitulatif de votre demande Enfants 1 Jours et horaires 16h38/mois Samedi 19…" at bounding box center [926, 312] width 301 height 842
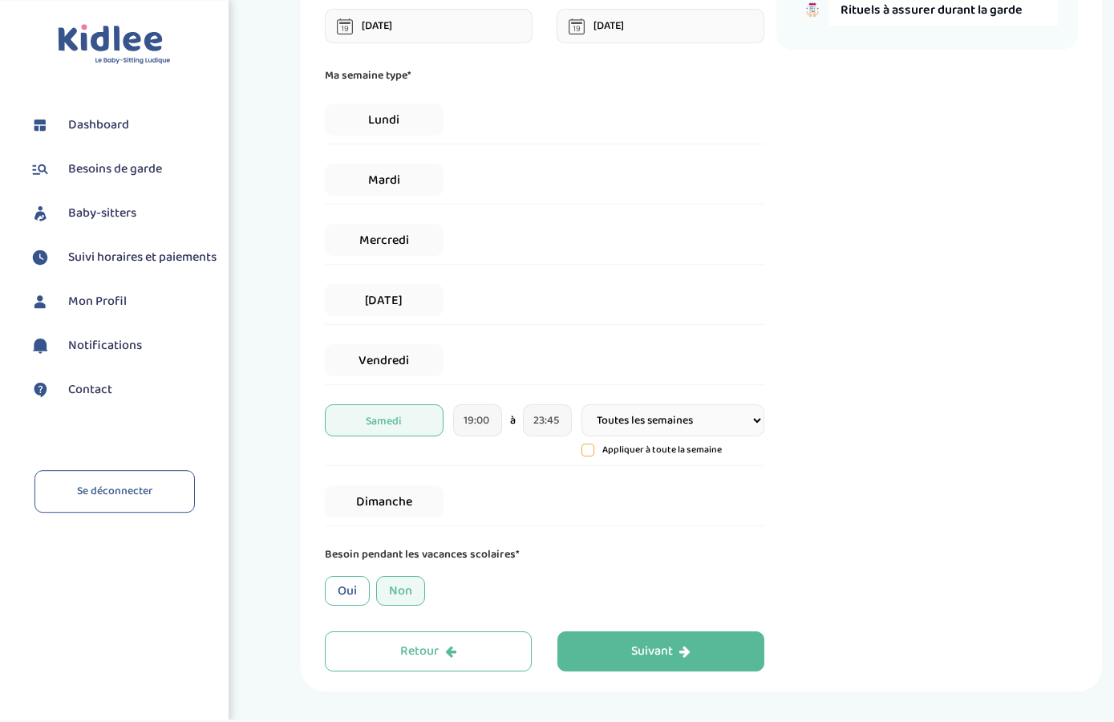
scroll to position [233, 0]
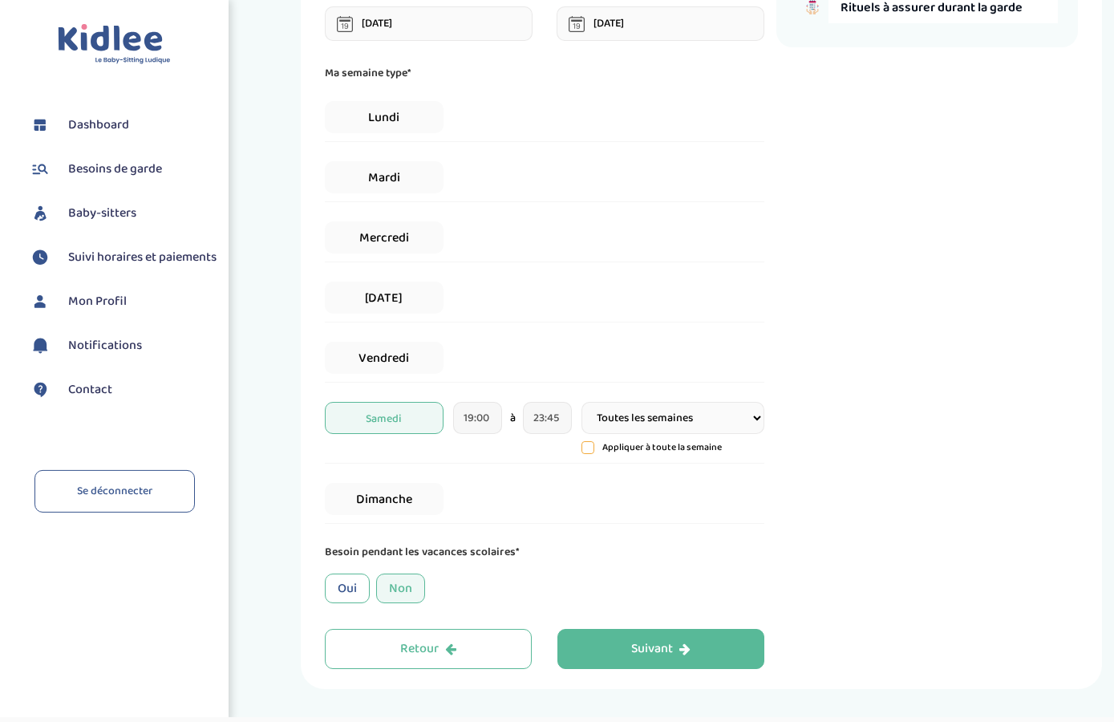
click at [589, 448] on icon at bounding box center [587, 447] width 11 height 11
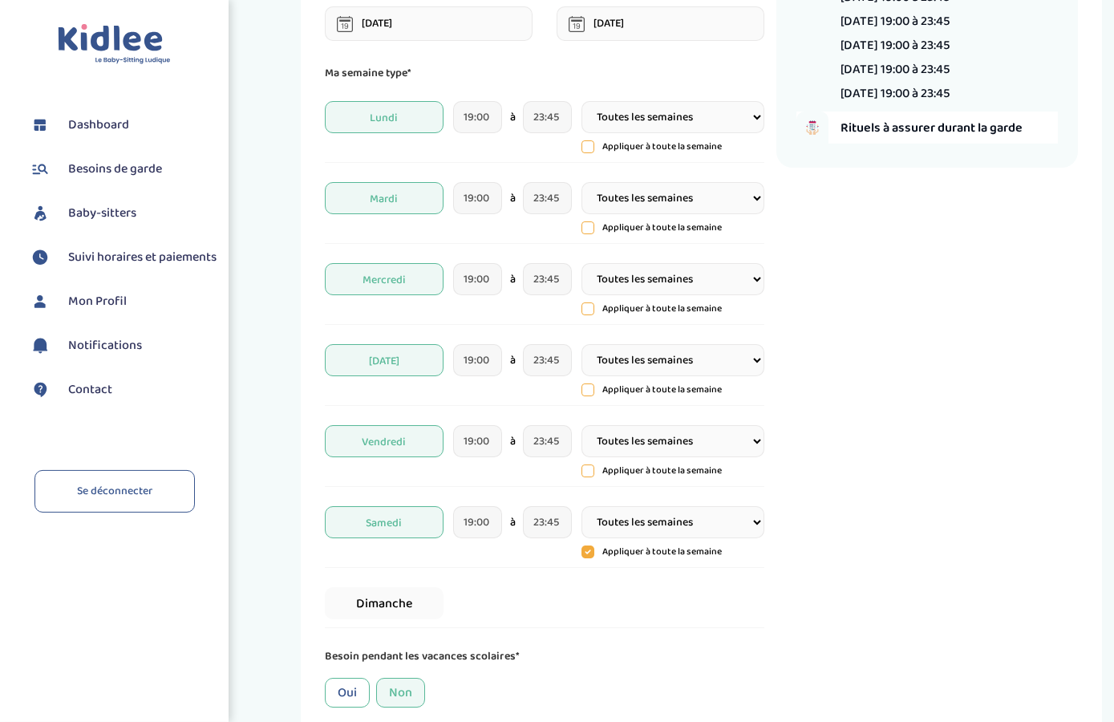
click at [589, 550] on icon at bounding box center [587, 551] width 13 height 13
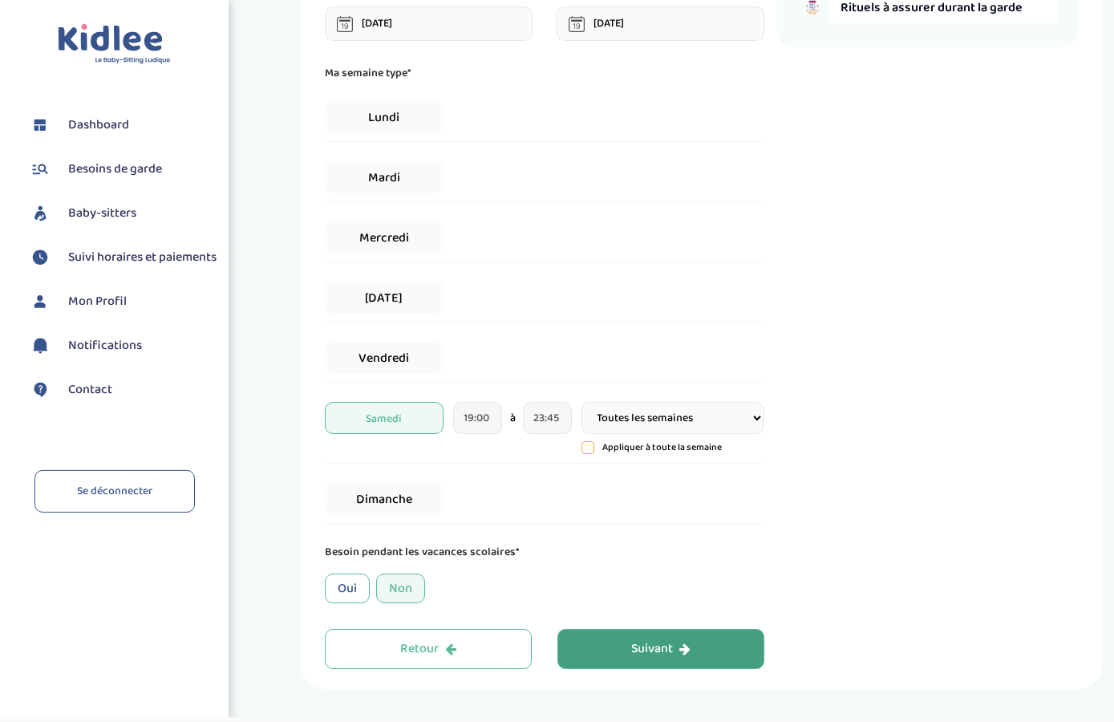
click at [658, 645] on div "Suivant" at bounding box center [660, 649] width 59 height 18
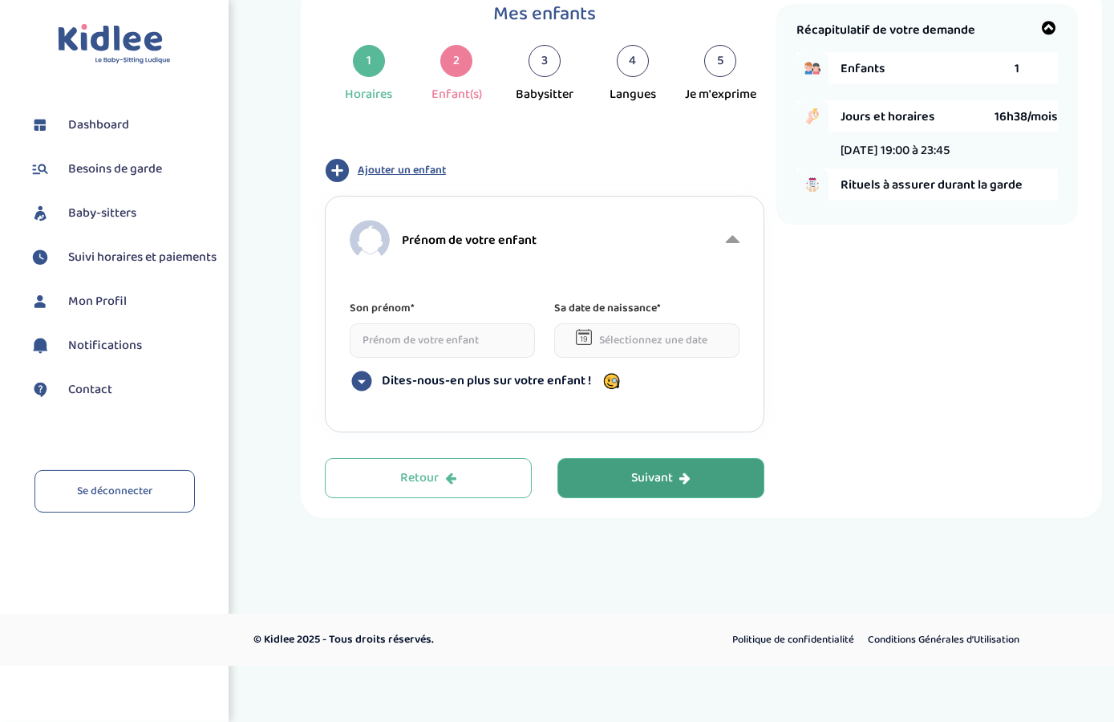
scroll to position [0, 0]
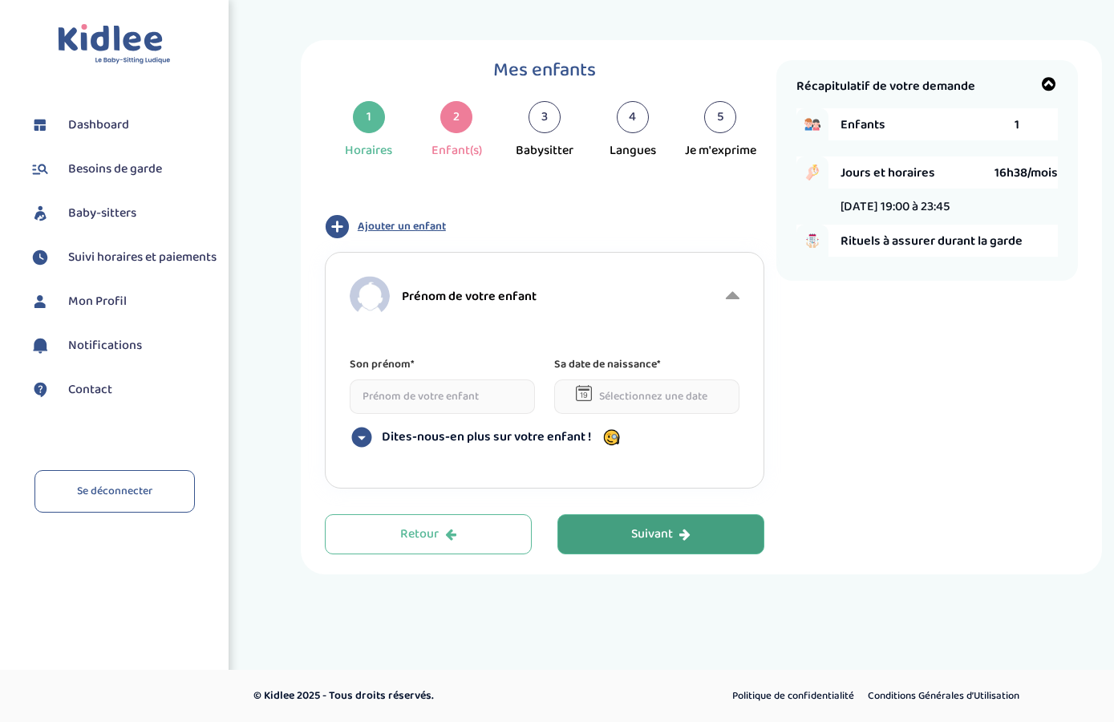
click at [478, 399] on input at bounding box center [442, 396] width 185 height 34
type input "Iris"
click at [666, 406] on input "text" at bounding box center [646, 396] width 185 height 34
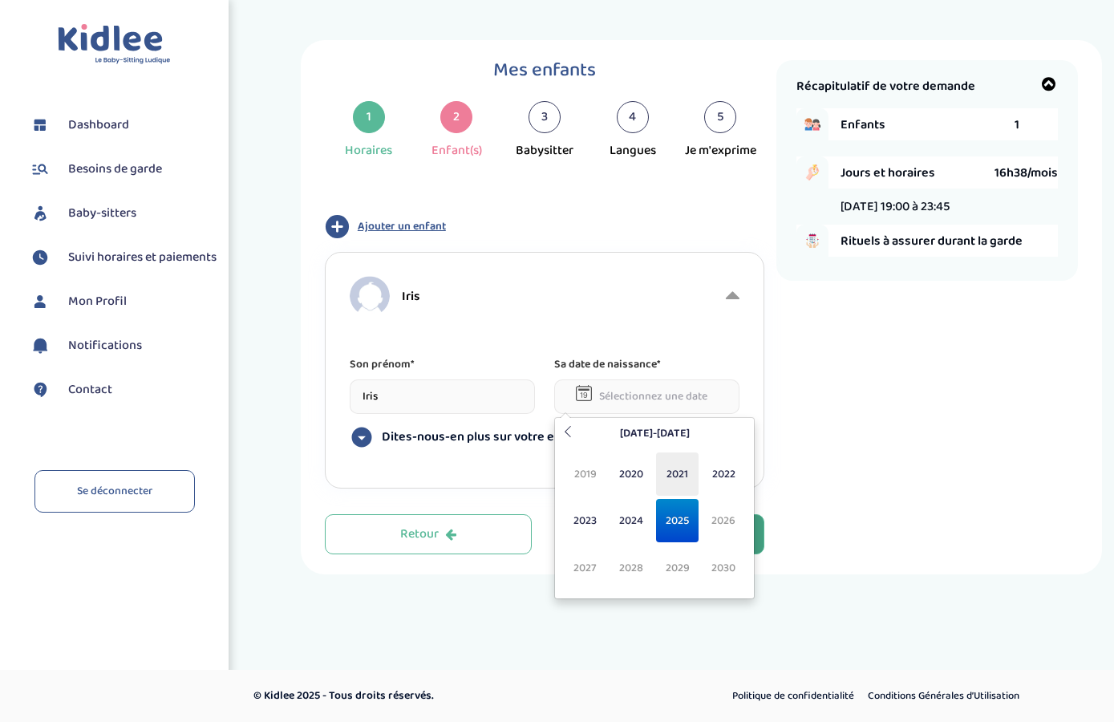
click at [677, 471] on span "2021" at bounding box center [677, 473] width 42 height 43
click at [677, 471] on span "Mar" at bounding box center [677, 473] width 42 height 43
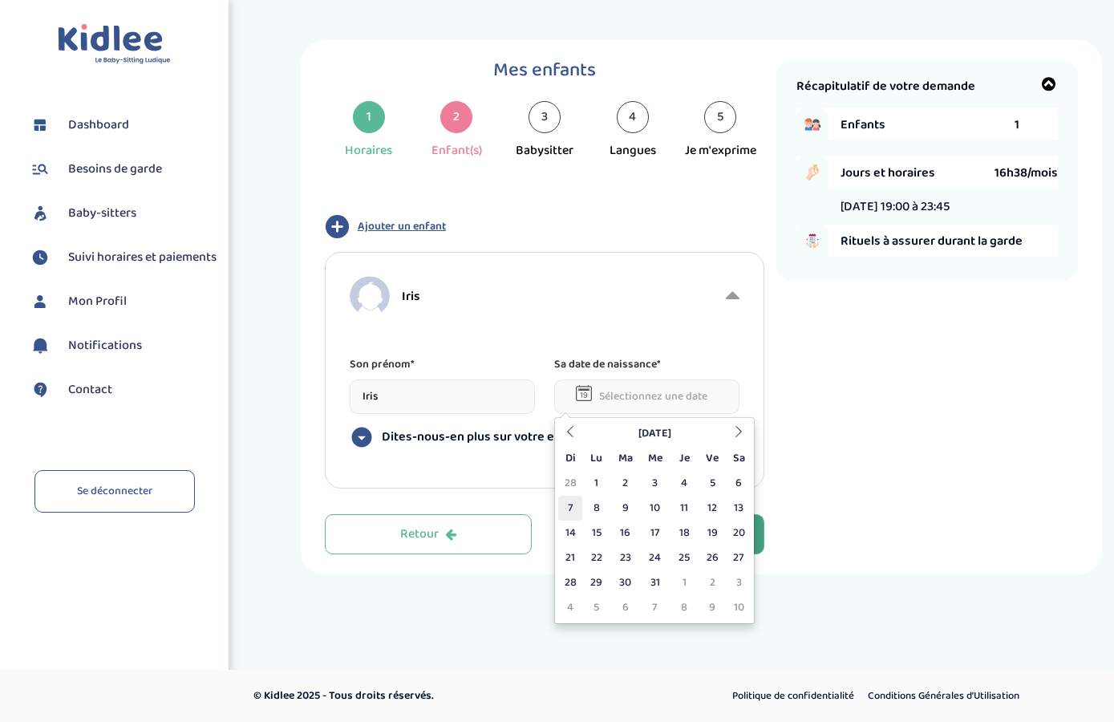
click at [577, 509] on td "7" at bounding box center [570, 508] width 24 height 25
type input "07-03-2021"
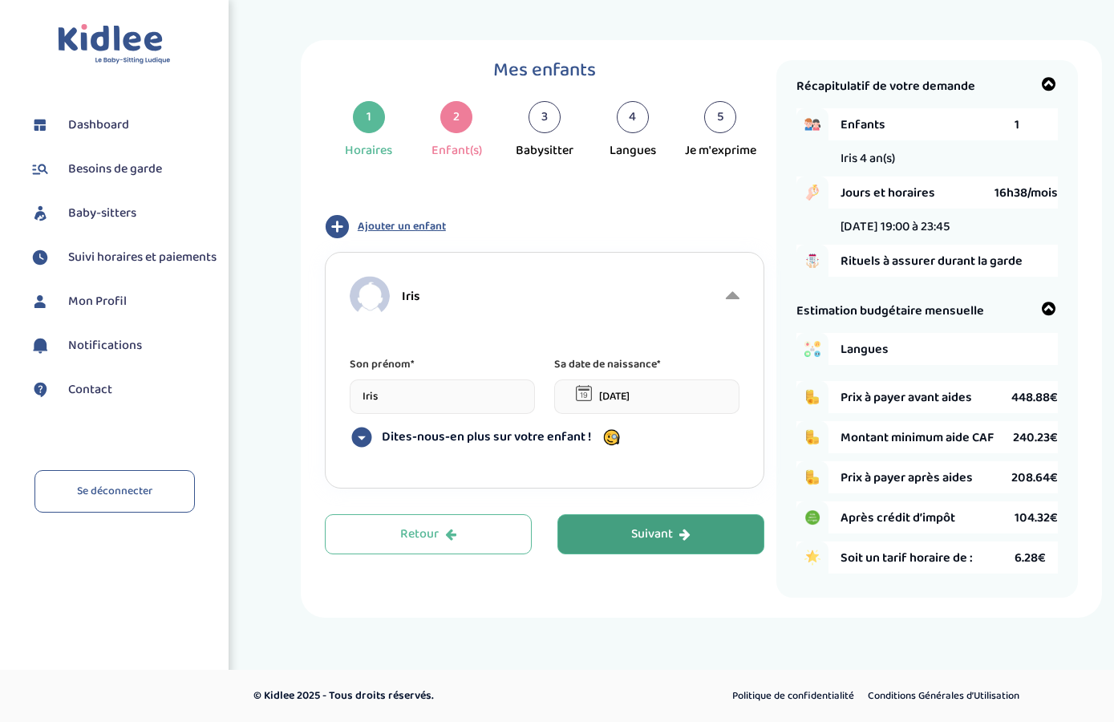
click at [388, 217] on button "Ajouter un enfant" at bounding box center [544, 226] width 439 height 25
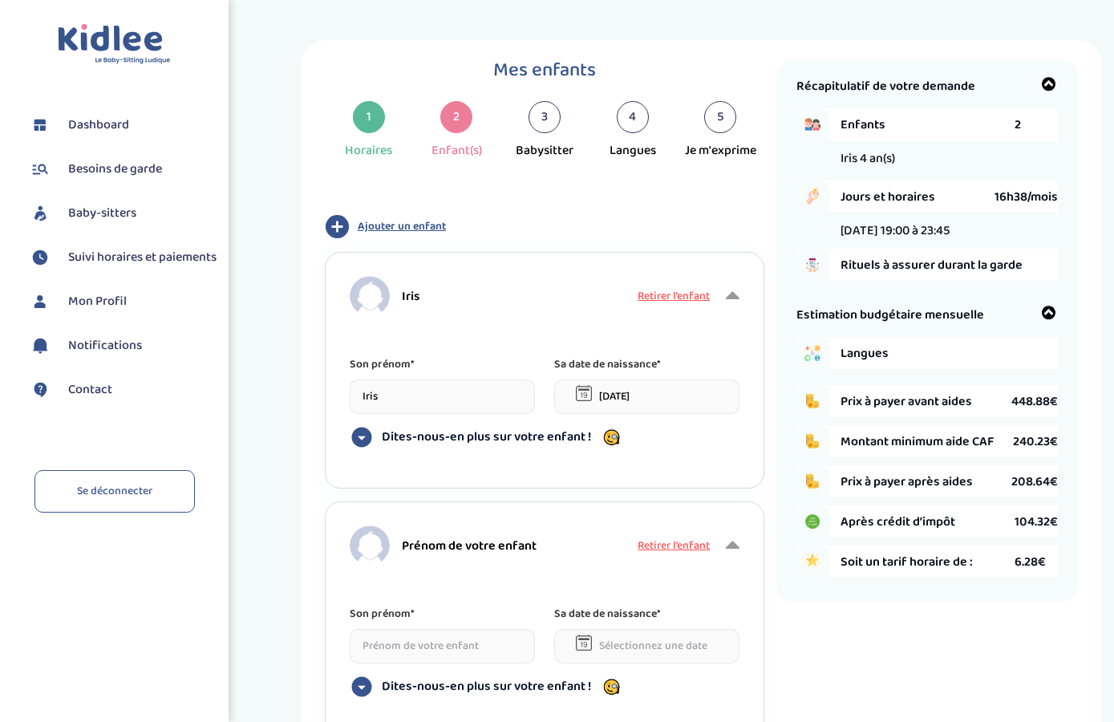
scroll to position [97, 0]
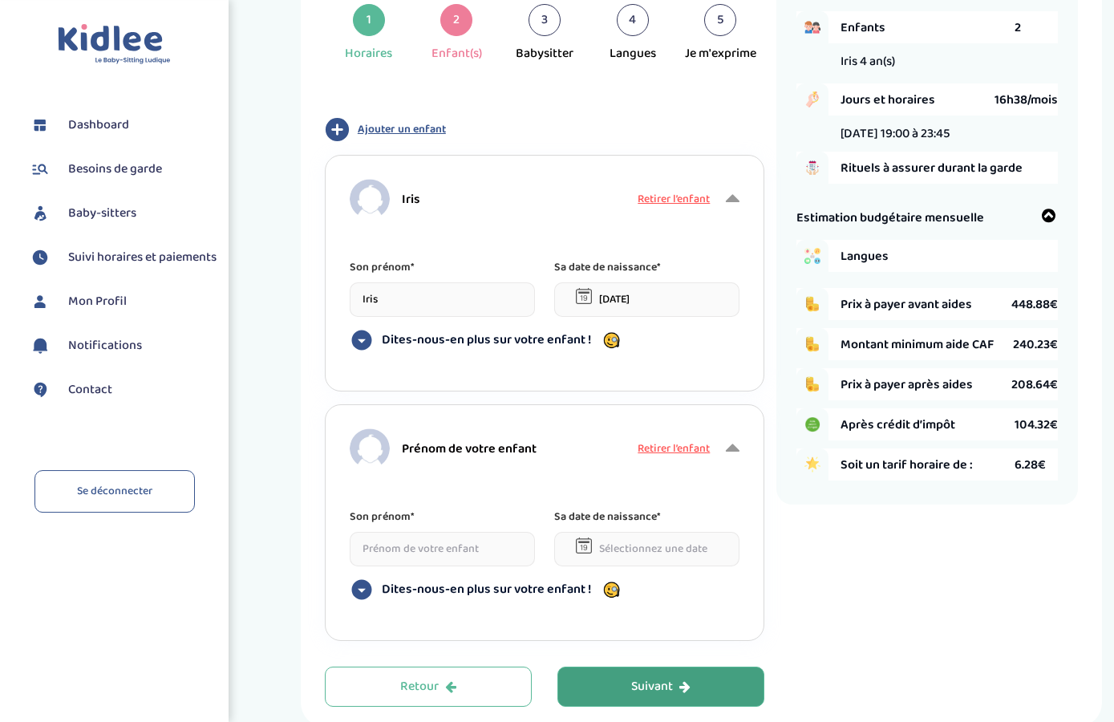
click at [443, 546] on input at bounding box center [442, 549] width 185 height 34
type input "Diane"
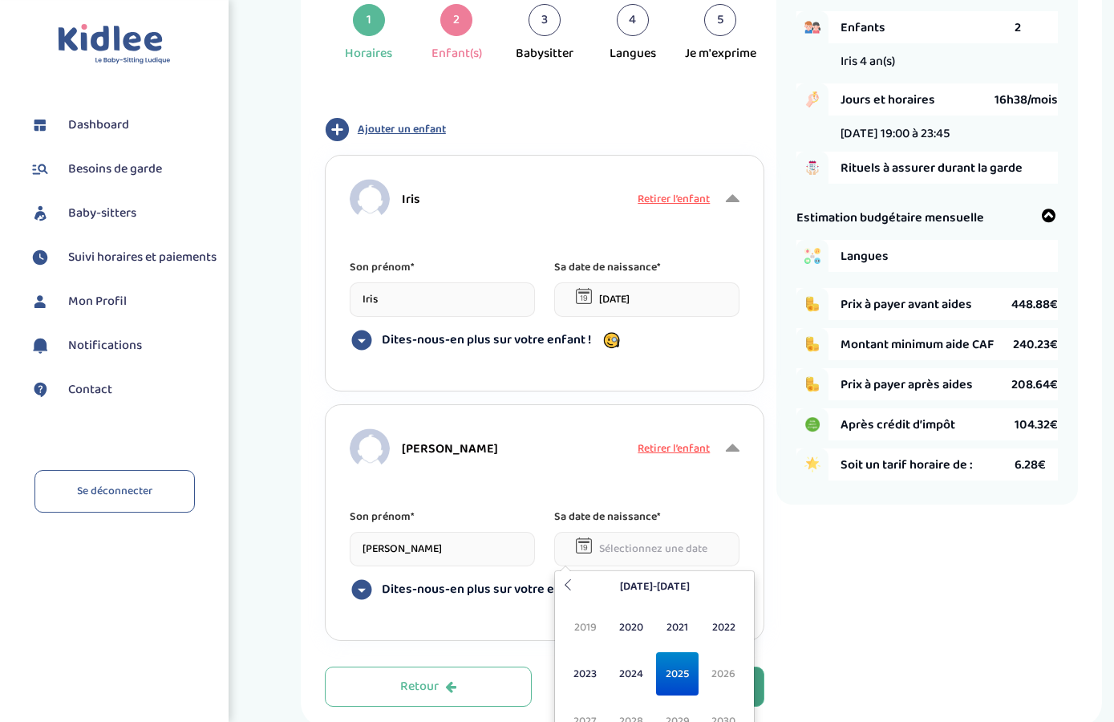
click at [621, 561] on input "text" at bounding box center [646, 549] width 185 height 34
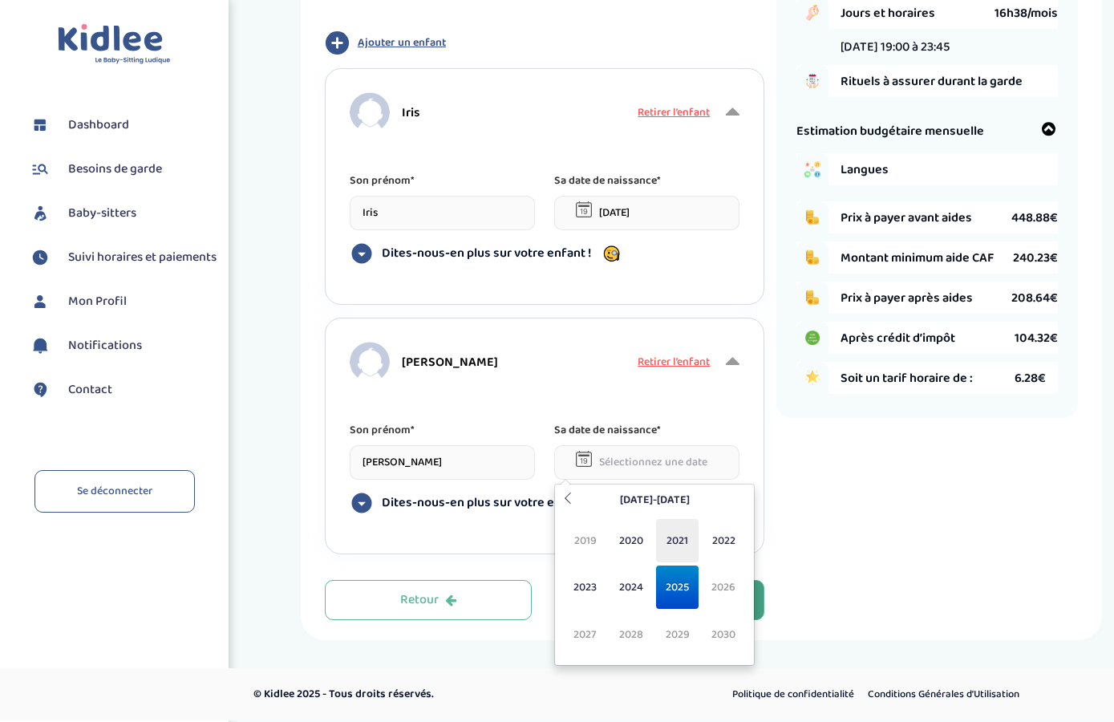
click at [688, 545] on span "2021" at bounding box center [677, 540] width 42 height 43
click at [688, 545] on span "Mar" at bounding box center [677, 540] width 42 height 43
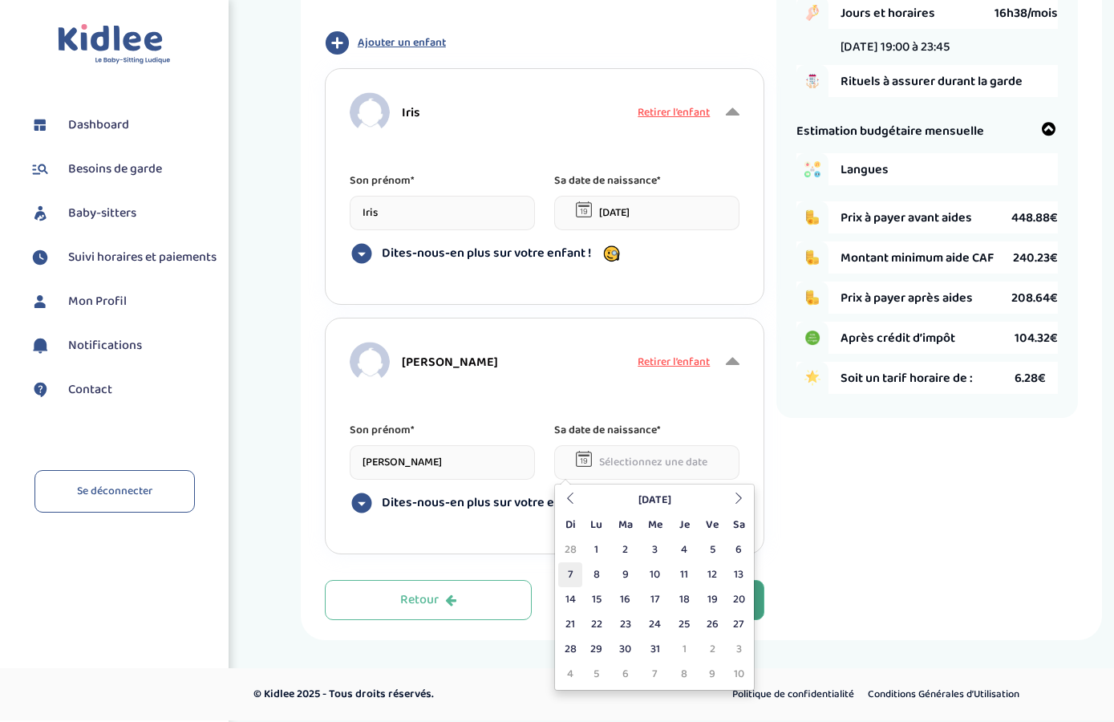
click at [572, 572] on td "7" at bounding box center [570, 574] width 24 height 25
type input "07-03-2021"
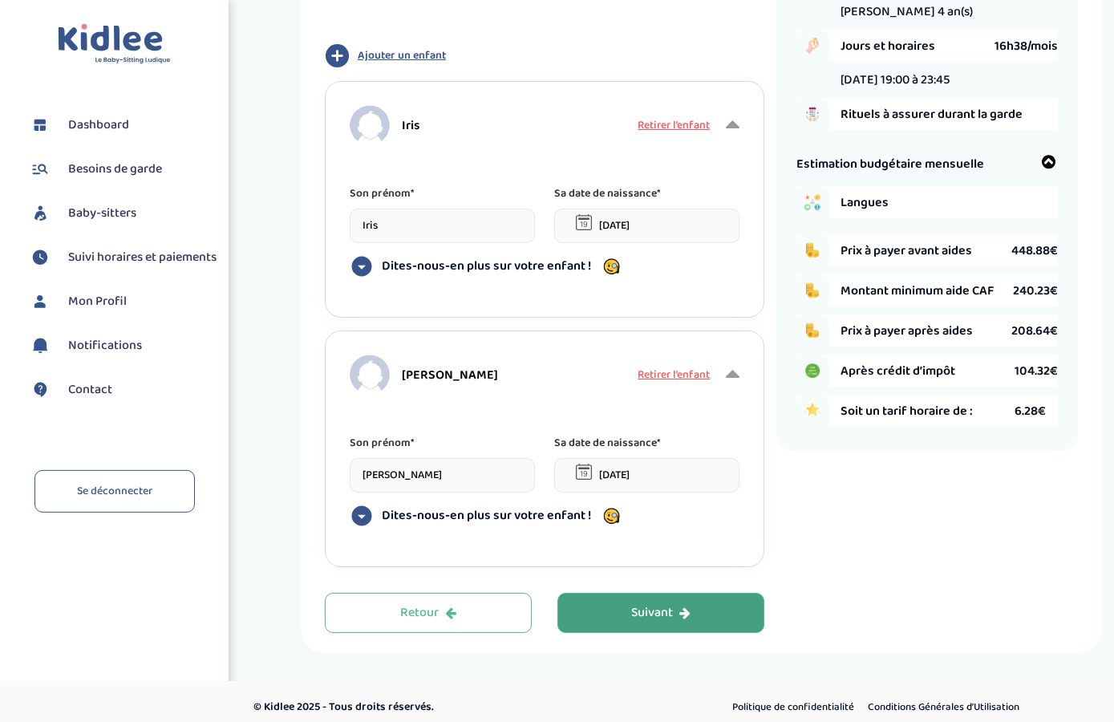
scroll to position [179, 0]
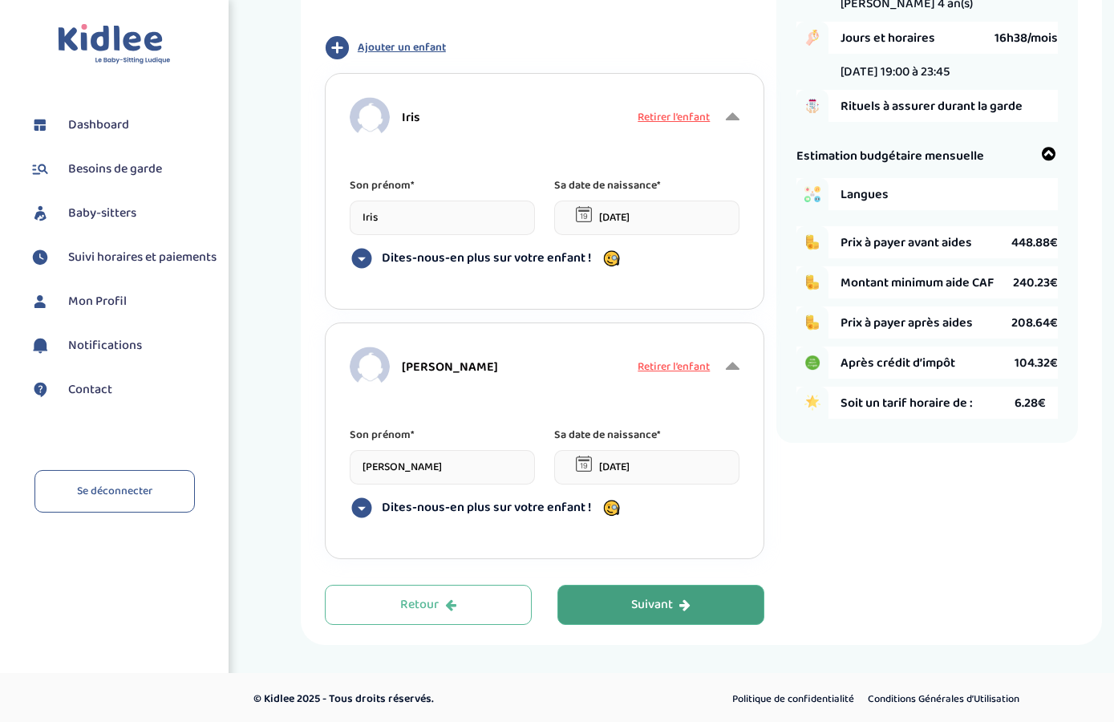
click at [701, 605] on button "Suivant" at bounding box center [660, 605] width 207 height 40
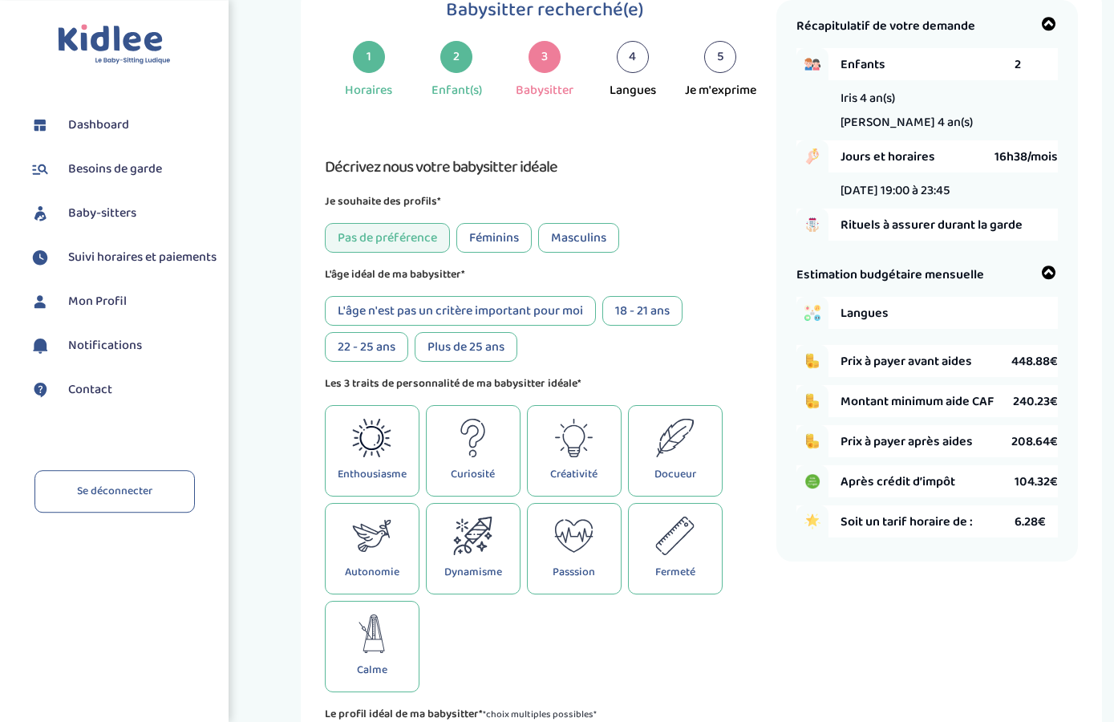
scroll to position [60, 0]
click at [513, 245] on div "Féminins" at bounding box center [493, 238] width 75 height 30
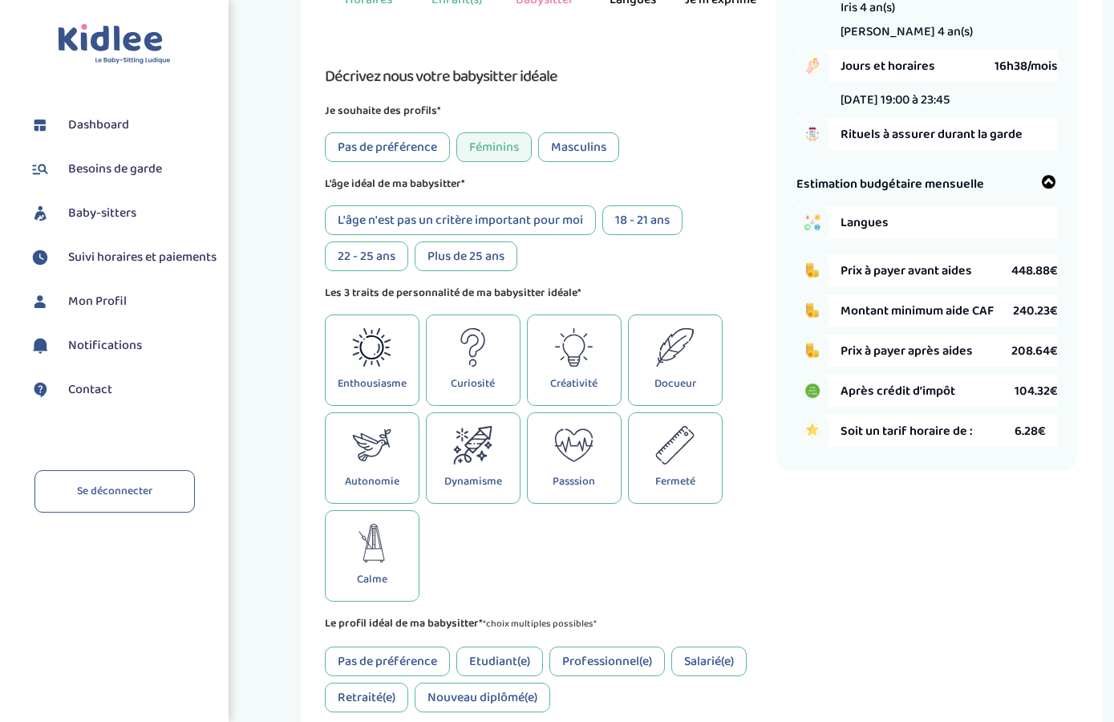
scroll to position [169, 0]
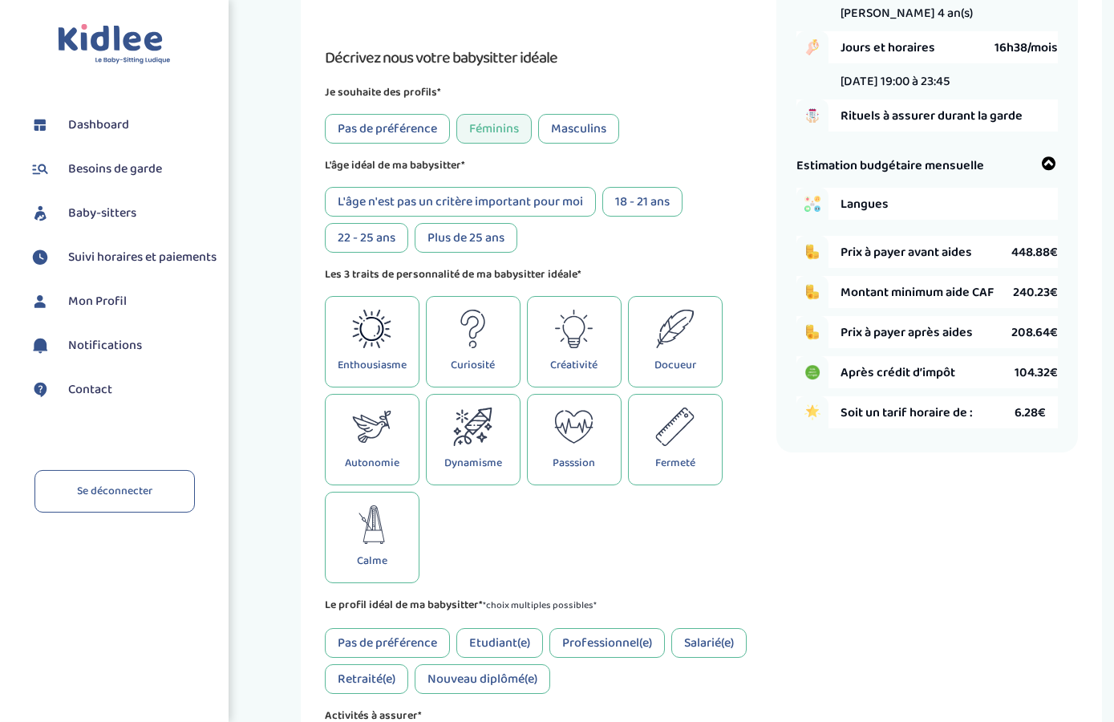
click at [572, 212] on div "L'âge n'est pas un critère important pour moi" at bounding box center [460, 202] width 271 height 30
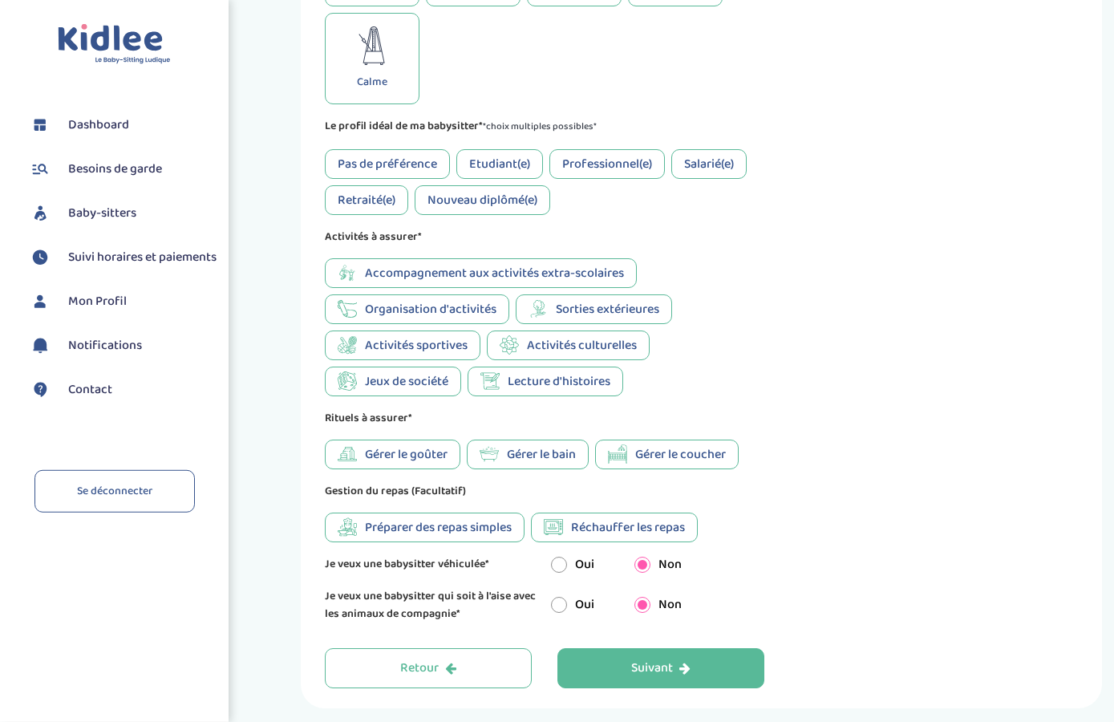
scroll to position [723, 0]
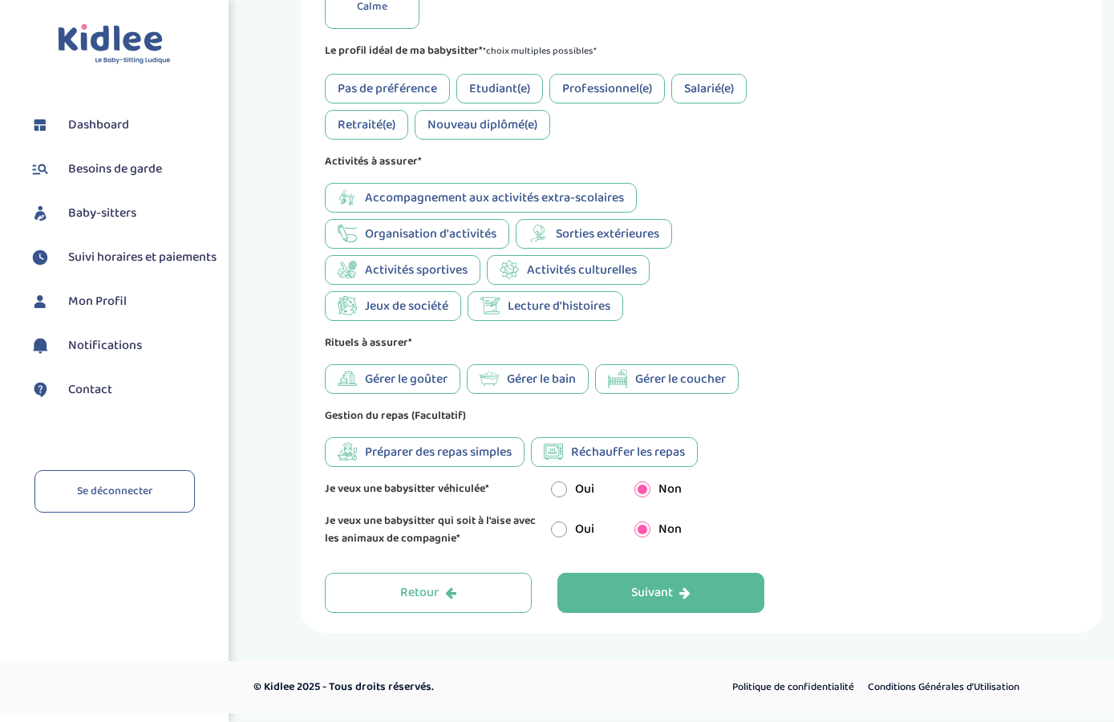
click at [694, 389] on span "Gérer le coucher" at bounding box center [680, 379] width 91 height 20
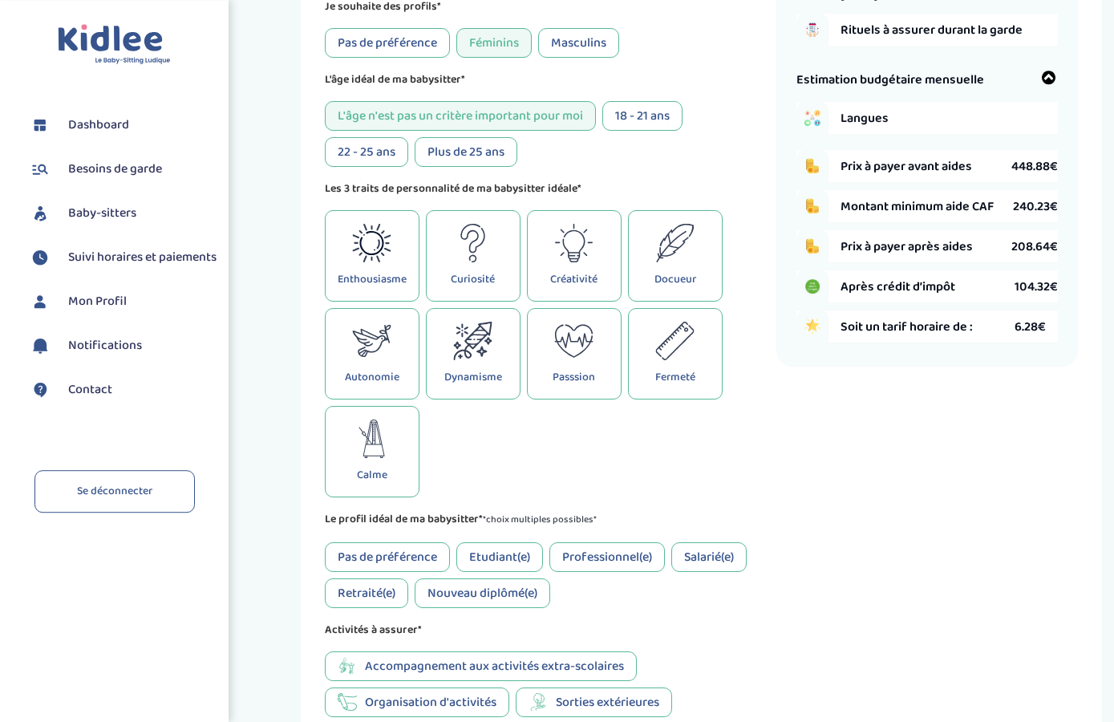
scroll to position [250, 0]
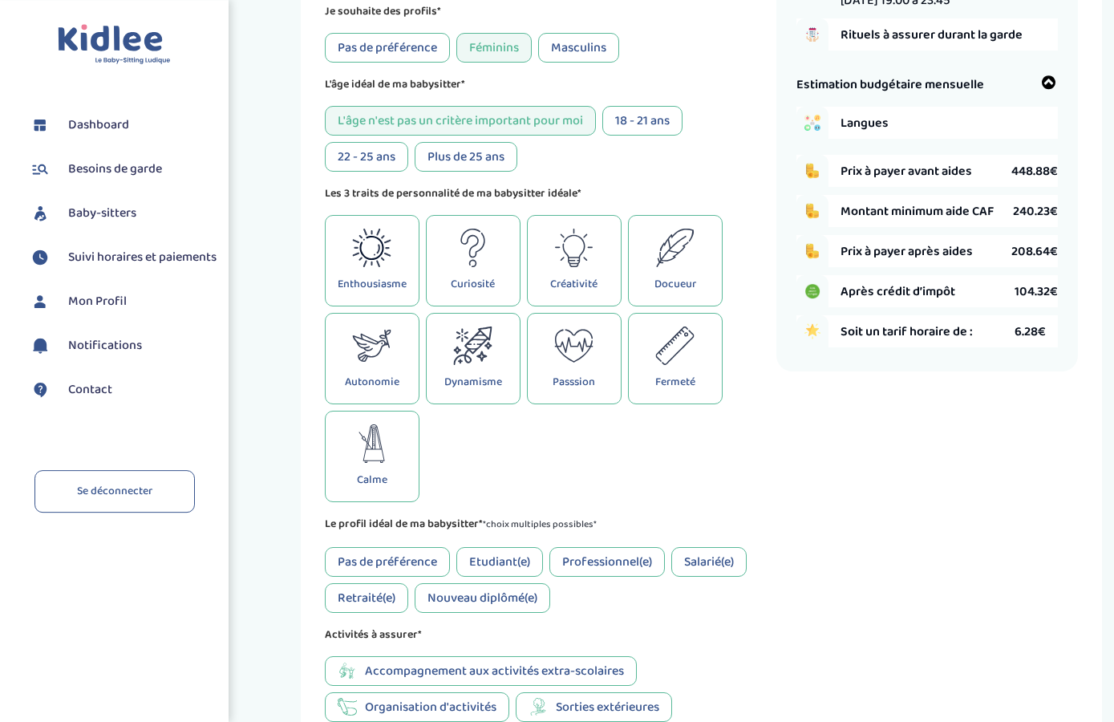
click at [674, 279] on p "Docueur" at bounding box center [675, 284] width 42 height 18
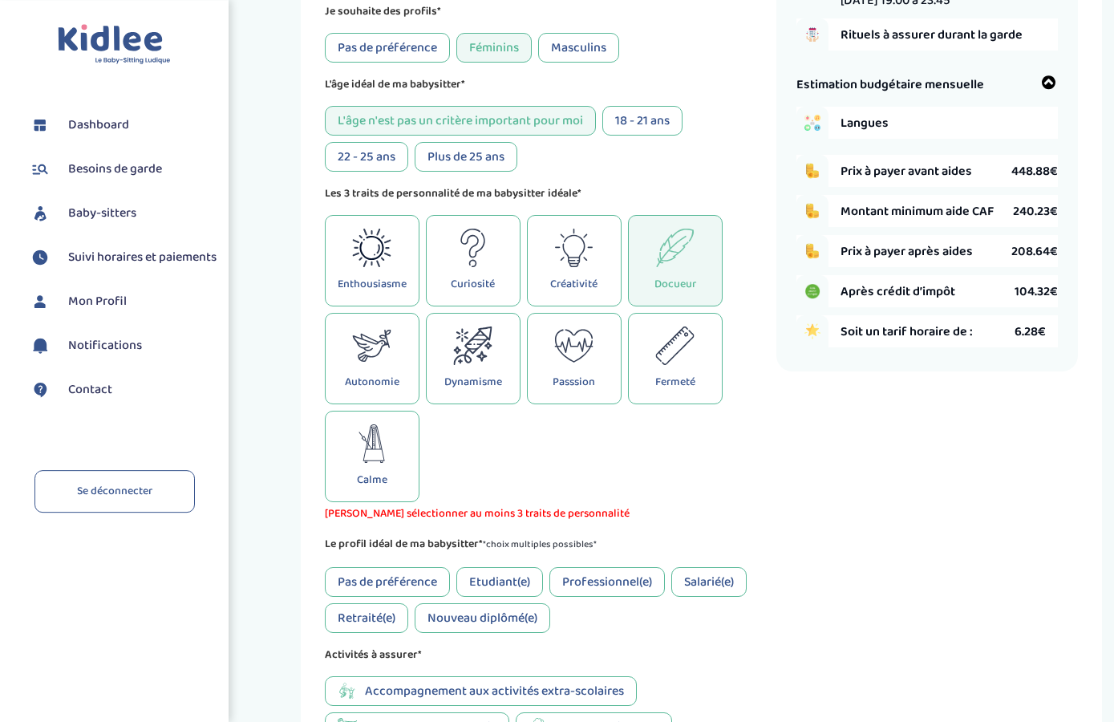
click at [397, 291] on p "Enthousiasme" at bounding box center [372, 284] width 69 height 18
click at [674, 386] on p "Fermeté" at bounding box center [675, 382] width 40 height 18
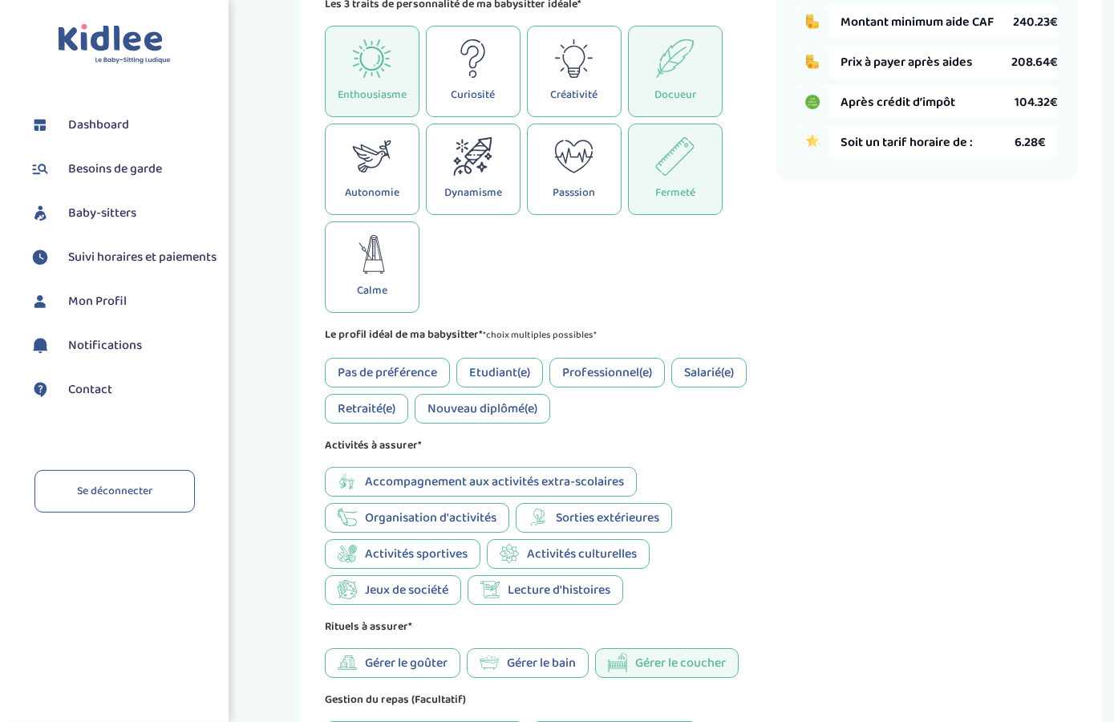
scroll to position [443, 0]
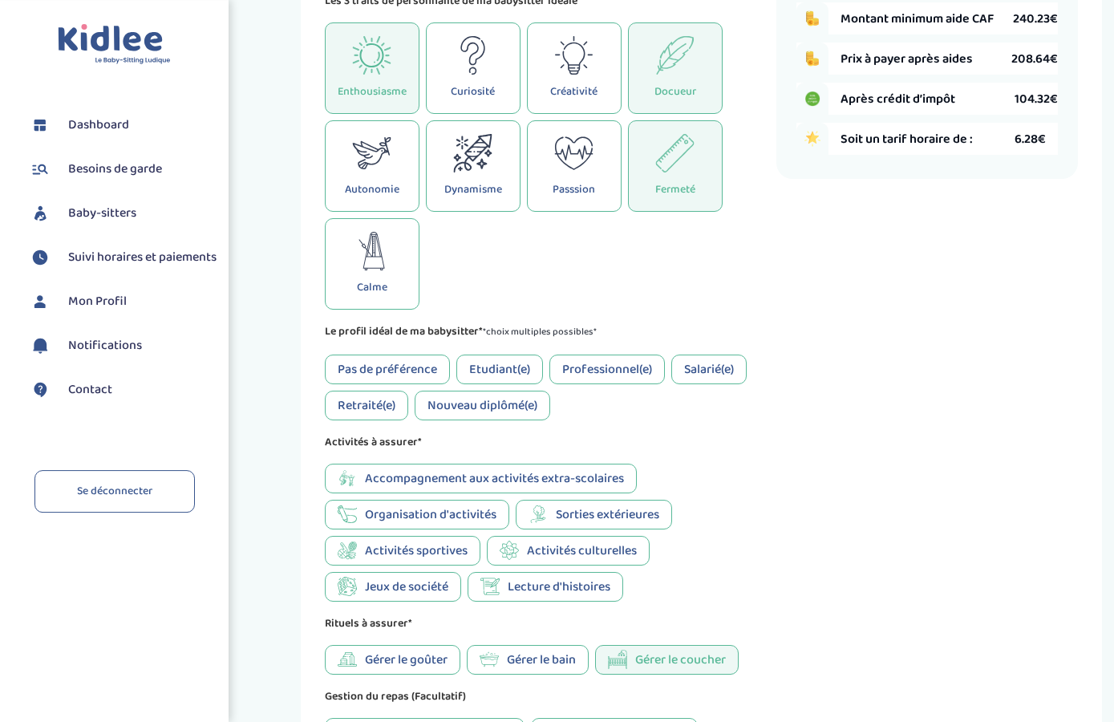
click at [498, 380] on div "Etudiant(e)" at bounding box center [499, 369] width 87 height 30
click at [615, 381] on div "Professionnel(e)" at bounding box center [606, 369] width 115 height 30
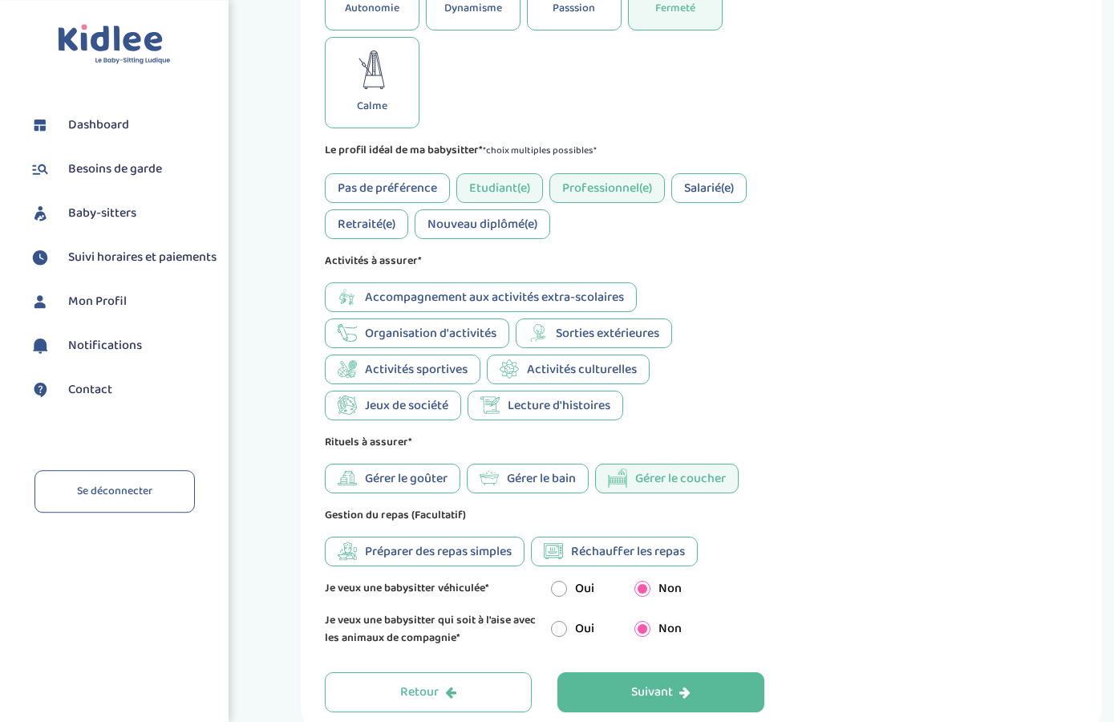
scroll to position [625, 0]
click at [577, 415] on span "Lecture d'histoires" at bounding box center [559, 405] width 103 height 20
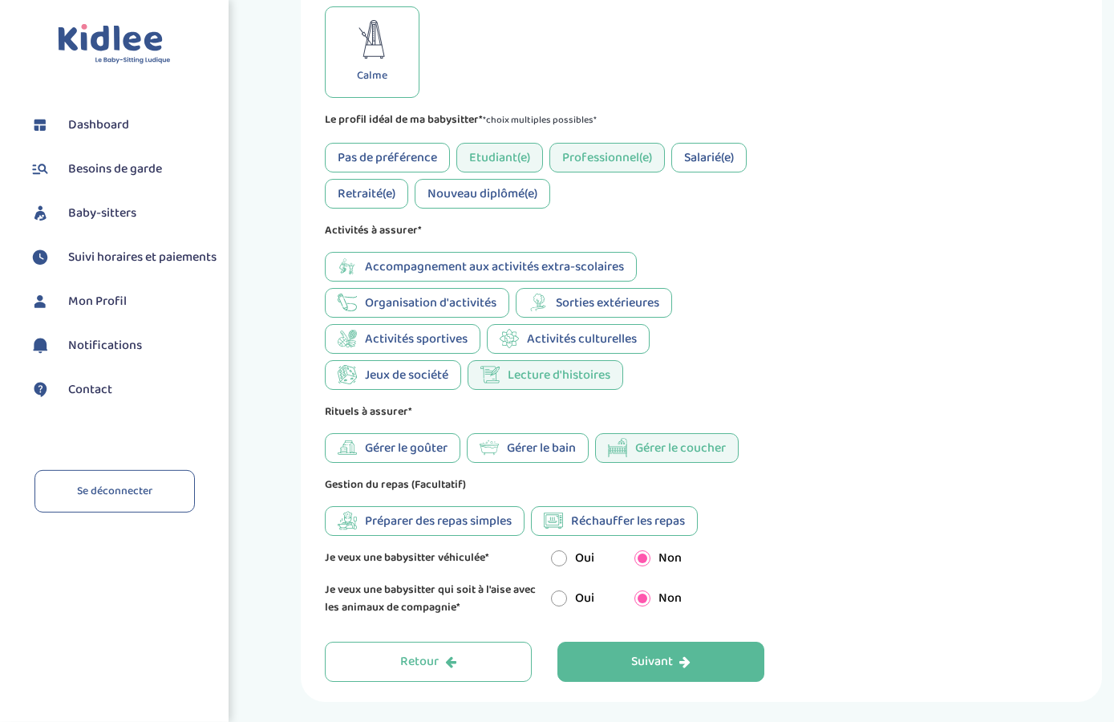
scroll to position [723, 0]
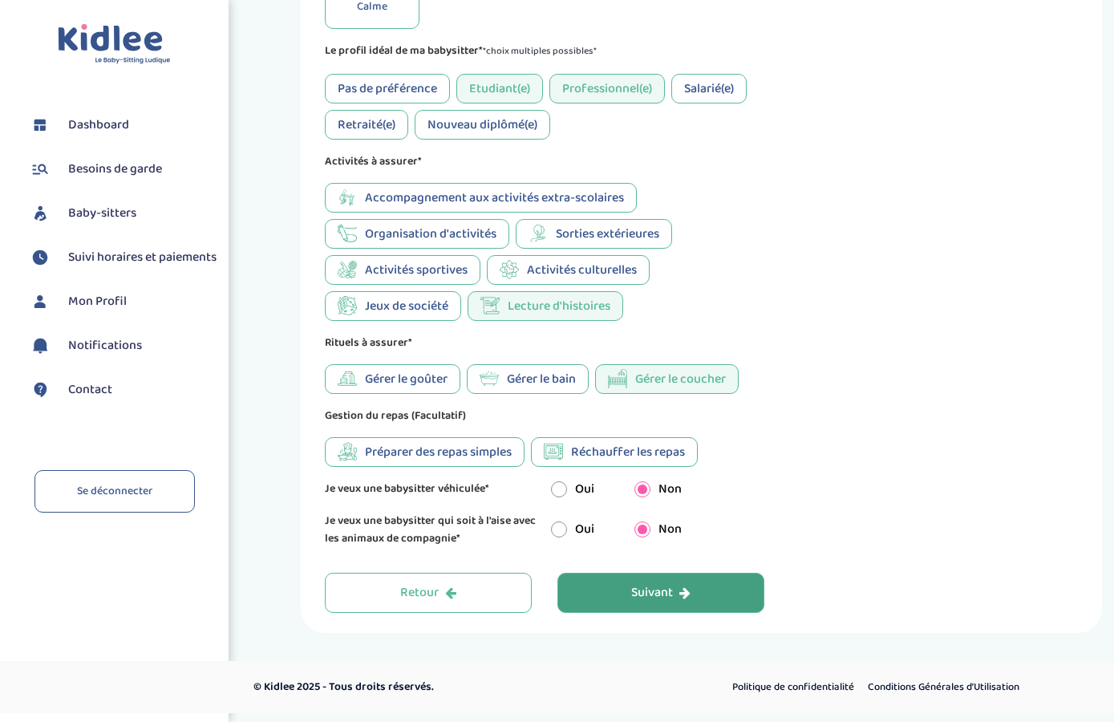
click at [689, 599] on icon "button" at bounding box center [684, 592] width 11 height 13
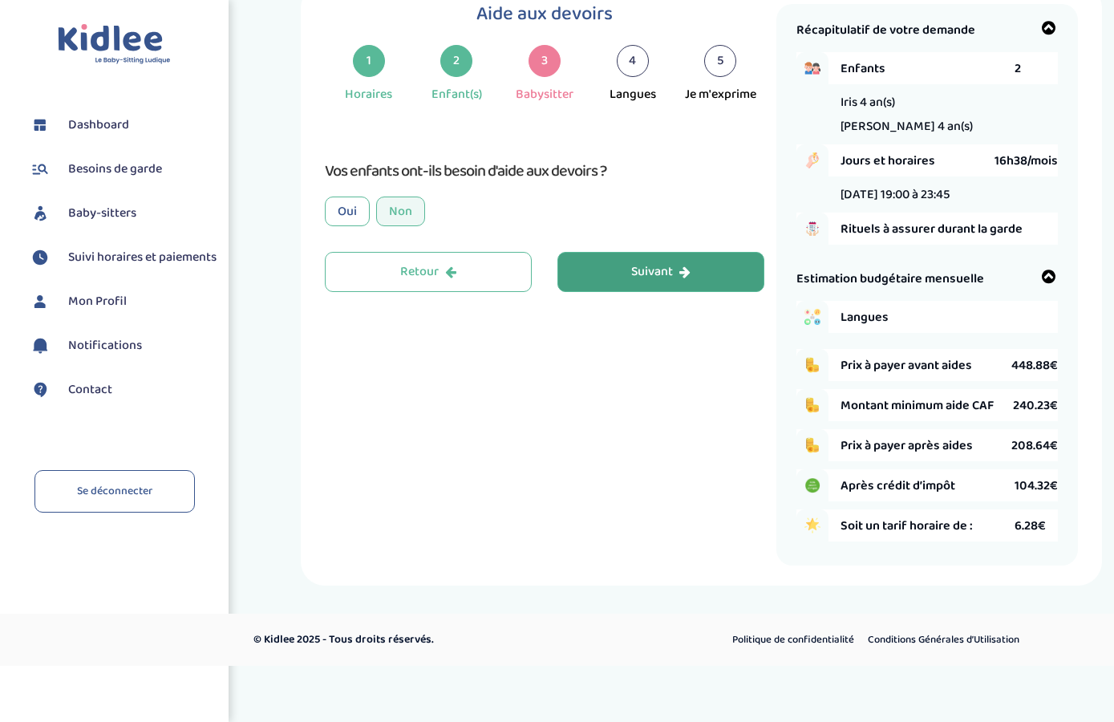
scroll to position [10, 0]
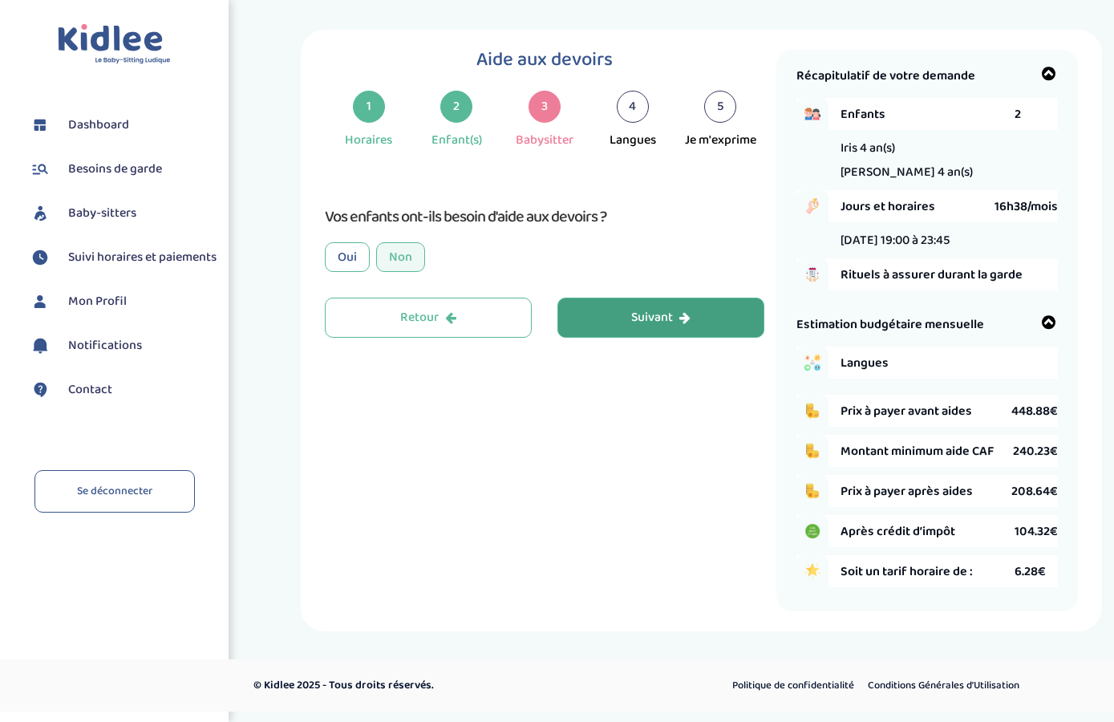
click at [615, 318] on button "Suivant" at bounding box center [660, 317] width 207 height 40
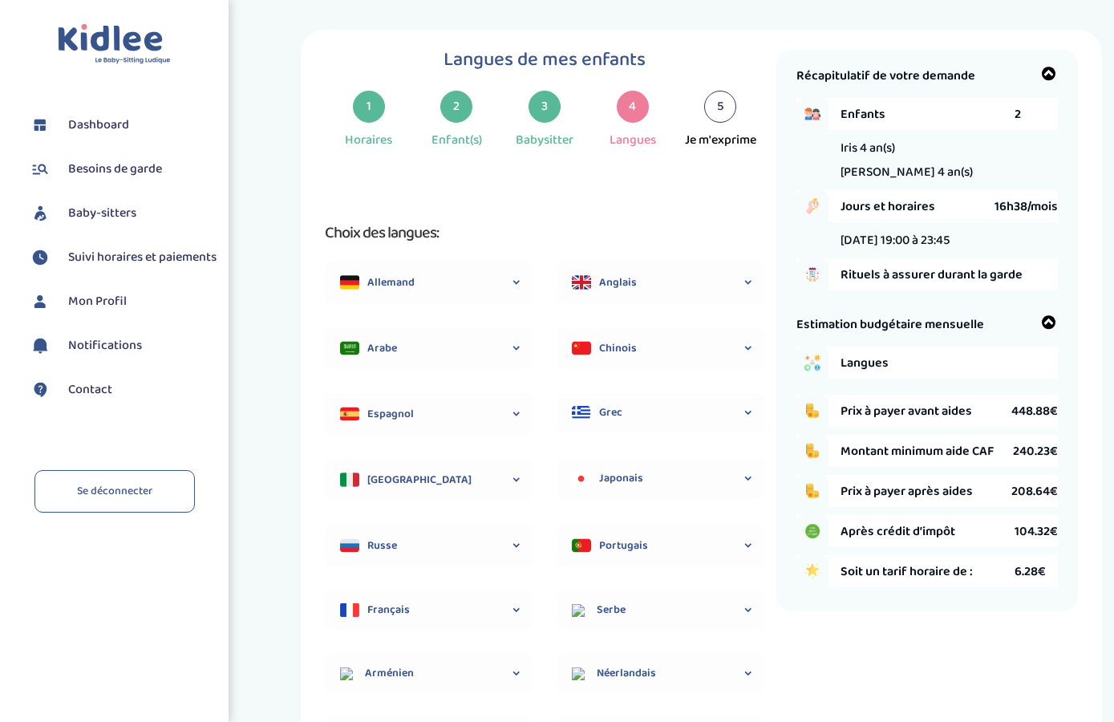
click at [713, 293] on div "Anglais" at bounding box center [660, 282] width 208 height 42
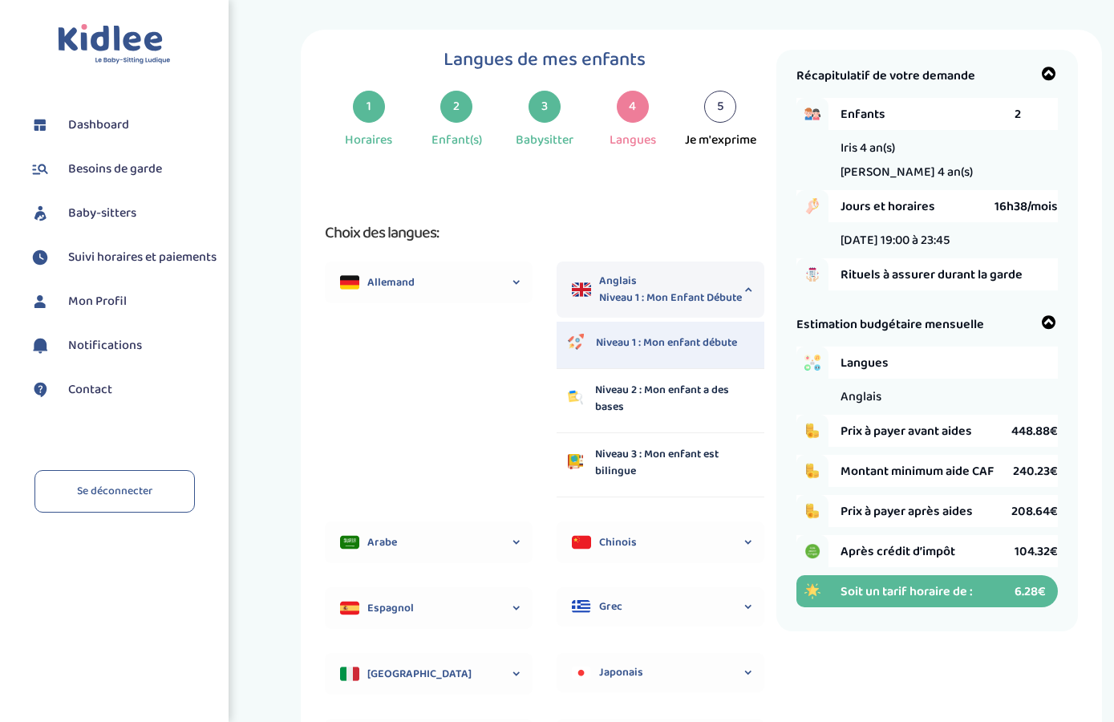
click at [685, 411] on p "Niveau 2 : Mon enfant a des bases" at bounding box center [674, 399] width 158 height 34
select select "2"
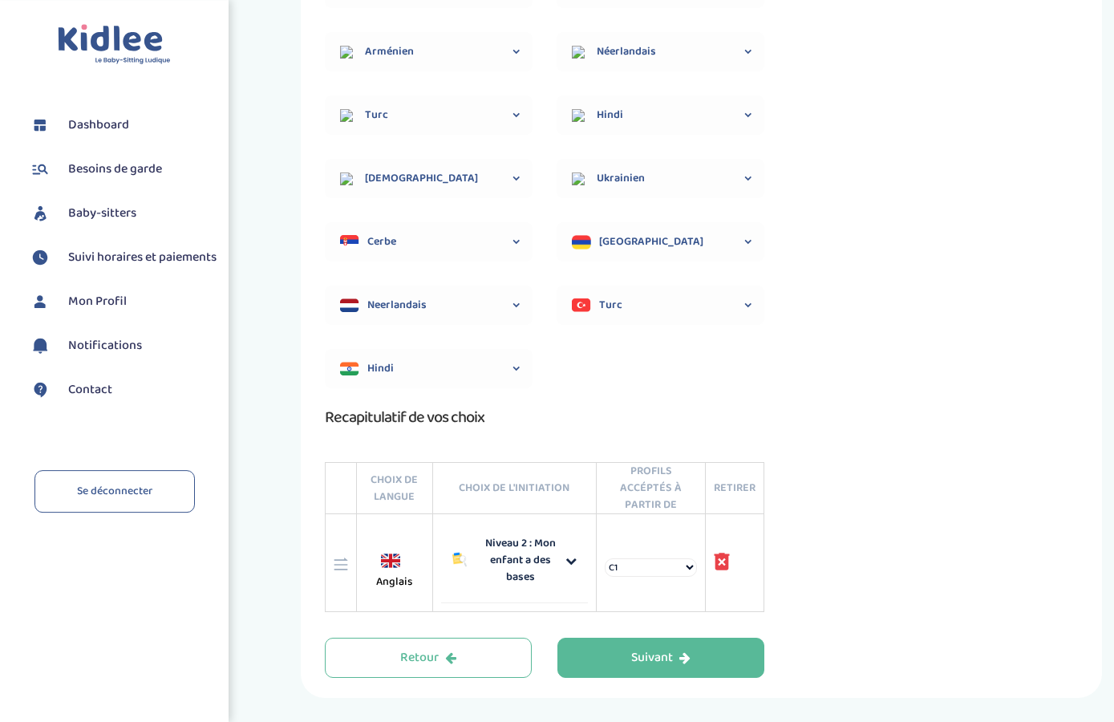
scroll to position [733, 0]
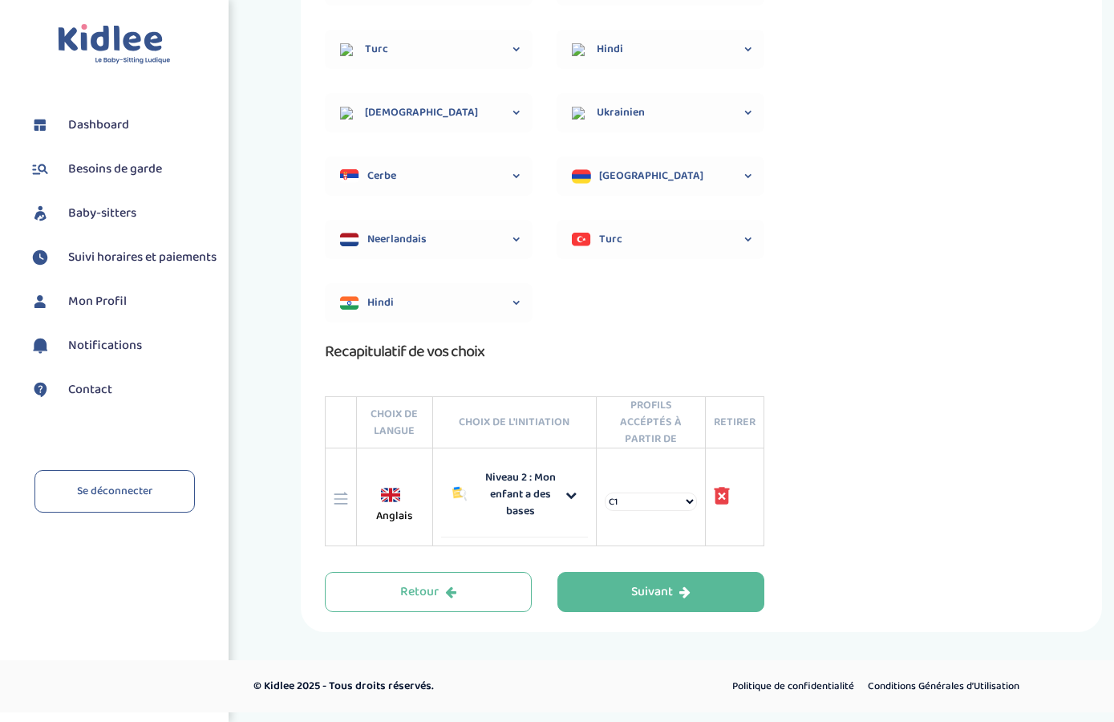
click at [605, 492] on select "C1 C2 Langue maternelle" at bounding box center [651, 501] width 92 height 18
click at [674, 511] on select "C1 C2 Langue maternelle" at bounding box center [651, 501] width 92 height 18
click at [670, 596] on div "Suivant" at bounding box center [660, 592] width 59 height 18
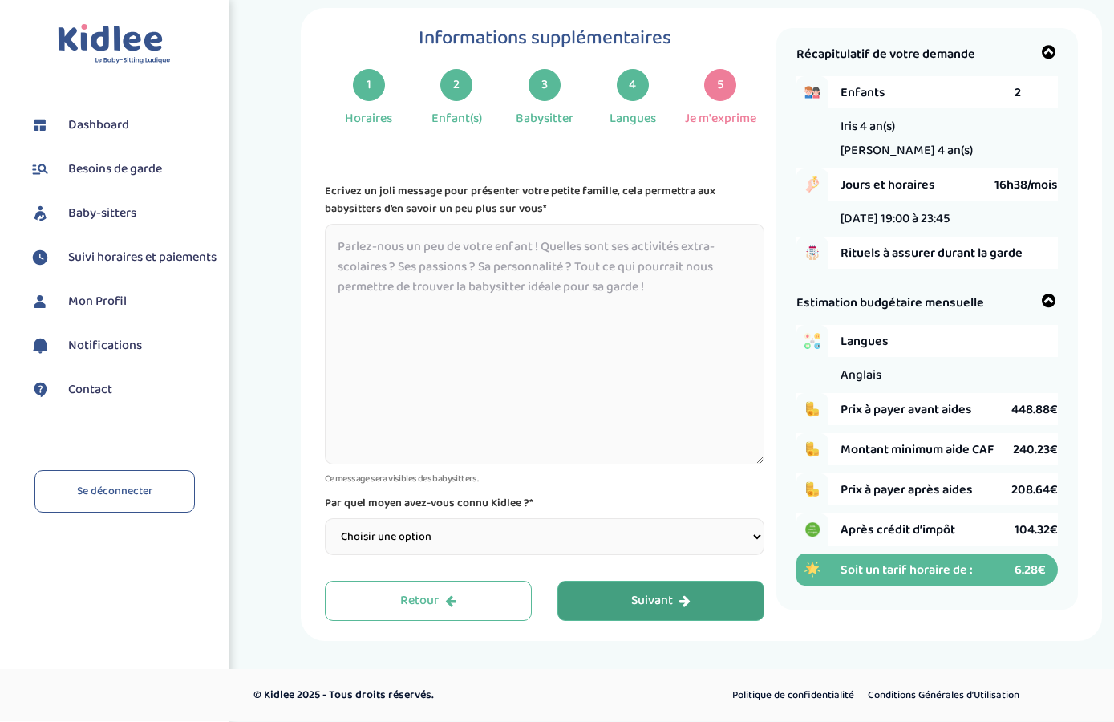
click at [325, 518] on select "Choisir une option Bouche à Oreille Google Plateforme Gens de confiance Faceboo…" at bounding box center [544, 536] width 439 height 37
select select "2"
click option "Google" at bounding box center [0, 0] width 0 height 0
click at [603, 427] on textarea at bounding box center [544, 344] width 439 height 241
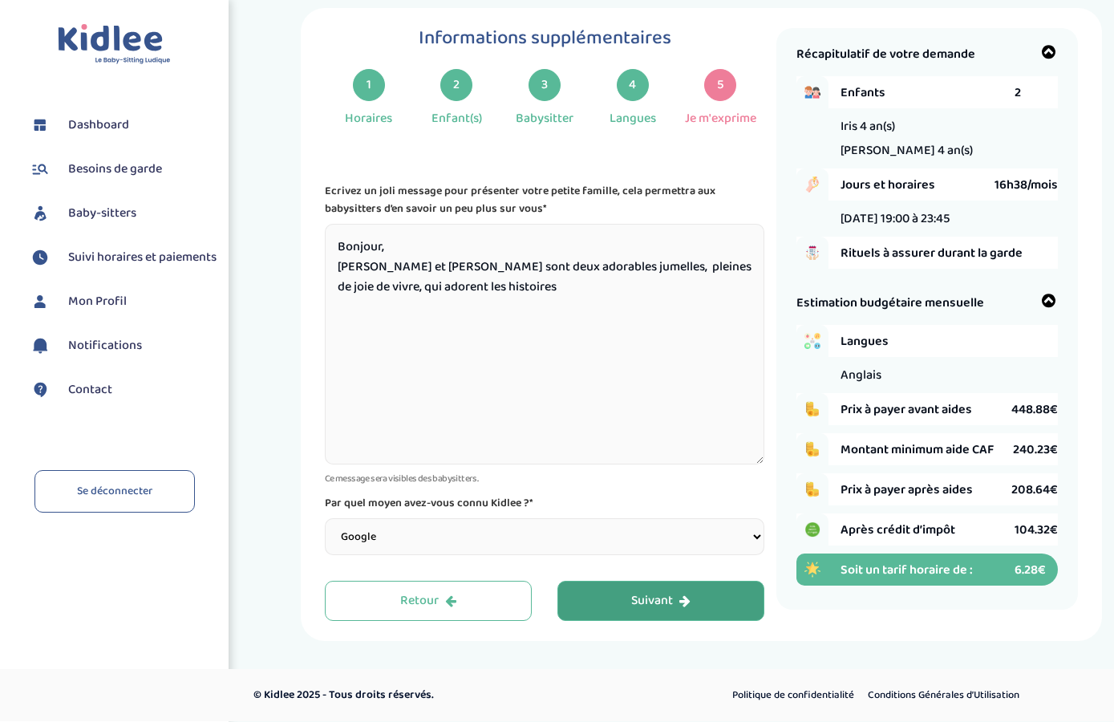
click at [705, 273] on textarea "Bonjour, Iris et Diane sont deux adorables jumelles, pleines de joie de vivre, …" at bounding box center [544, 344] width 439 height 241
click at [370, 297] on textarea "Bonjour, Iris et Diane sont deux adorables jumelles, pleines de joie de vivre e…" at bounding box center [544, 344] width 439 height 241
click at [356, 282] on textarea "Bonjour, Iris et Diane sont deux adorables jumelles, pleines de joie de vivre e…" at bounding box center [544, 344] width 439 height 241
click at [349, 287] on textarea "Bonjour, Iris et Diane sont deux adorables jumelles, pleines de joie de vivre e…" at bounding box center [544, 344] width 439 height 241
click at [661, 253] on textarea "Bonjour, Iris et Diane sont deux adorables jumelles, pleines de joie de vivre e…" at bounding box center [544, 344] width 439 height 241
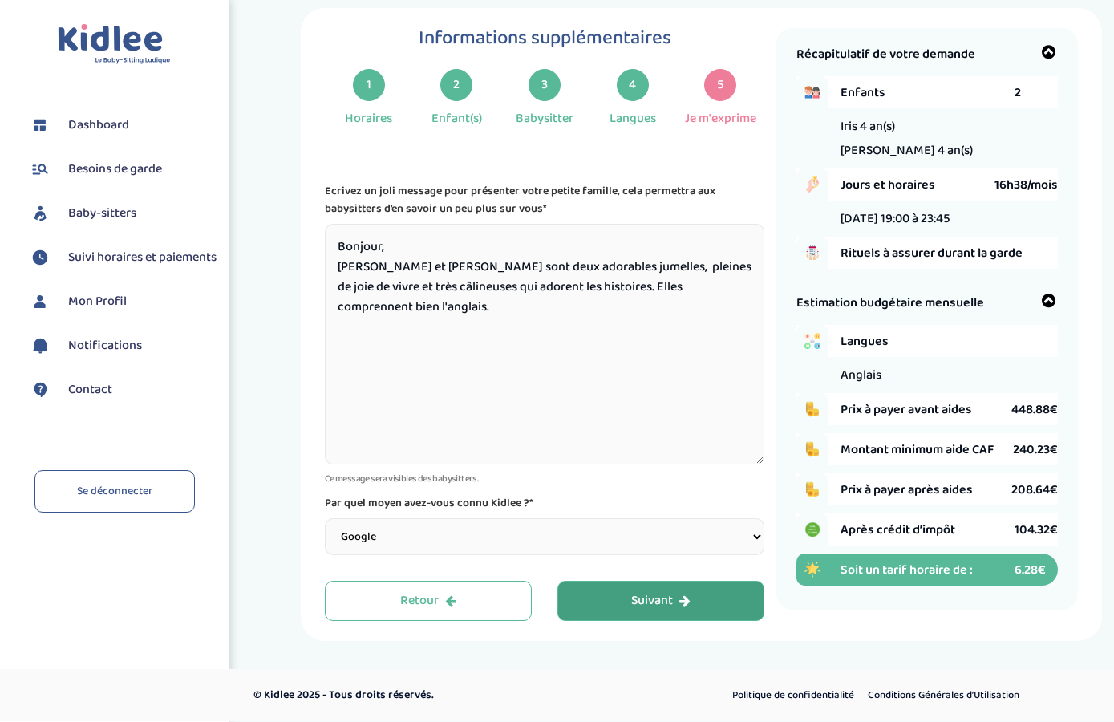
click at [382, 291] on textarea "Bonjour, Iris et Diane sont deux adorables jumelles, pleines de joie de vivre e…" at bounding box center [544, 344] width 439 height 241
type textarea "Bonjour, Iris et Diane sont deux adorables jumelles, pleines de joie de vivre e…"
click at [666, 597] on div "Suivant" at bounding box center [660, 601] width 59 height 18
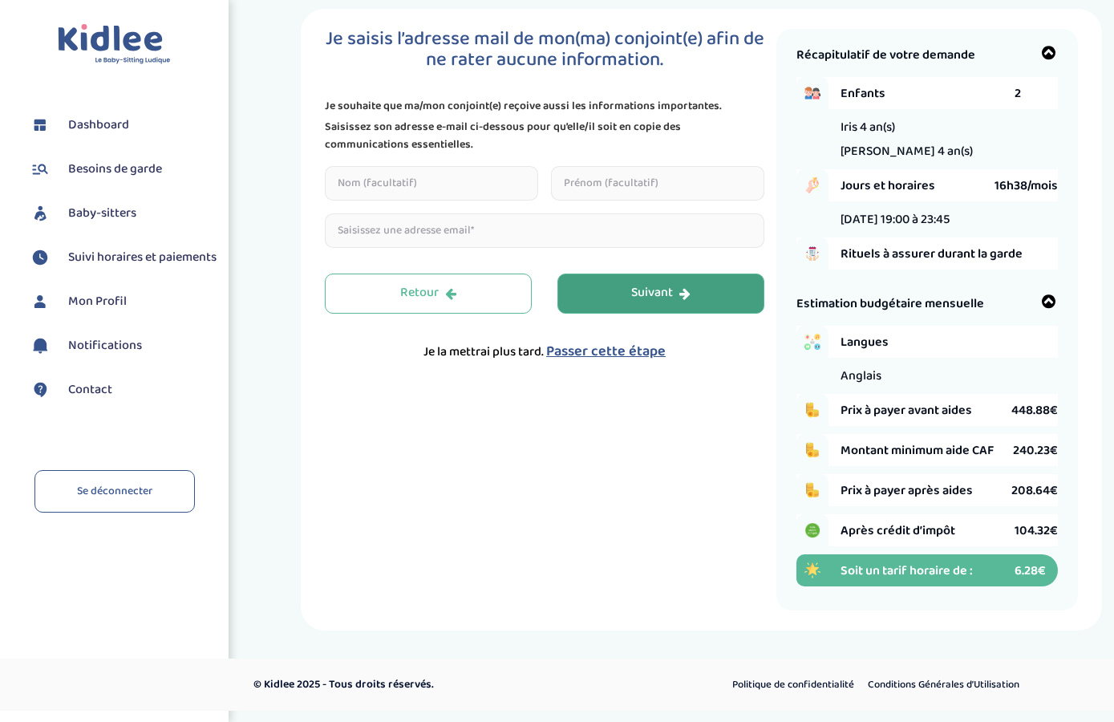
click at [686, 310] on button "Suivant" at bounding box center [660, 293] width 207 height 40
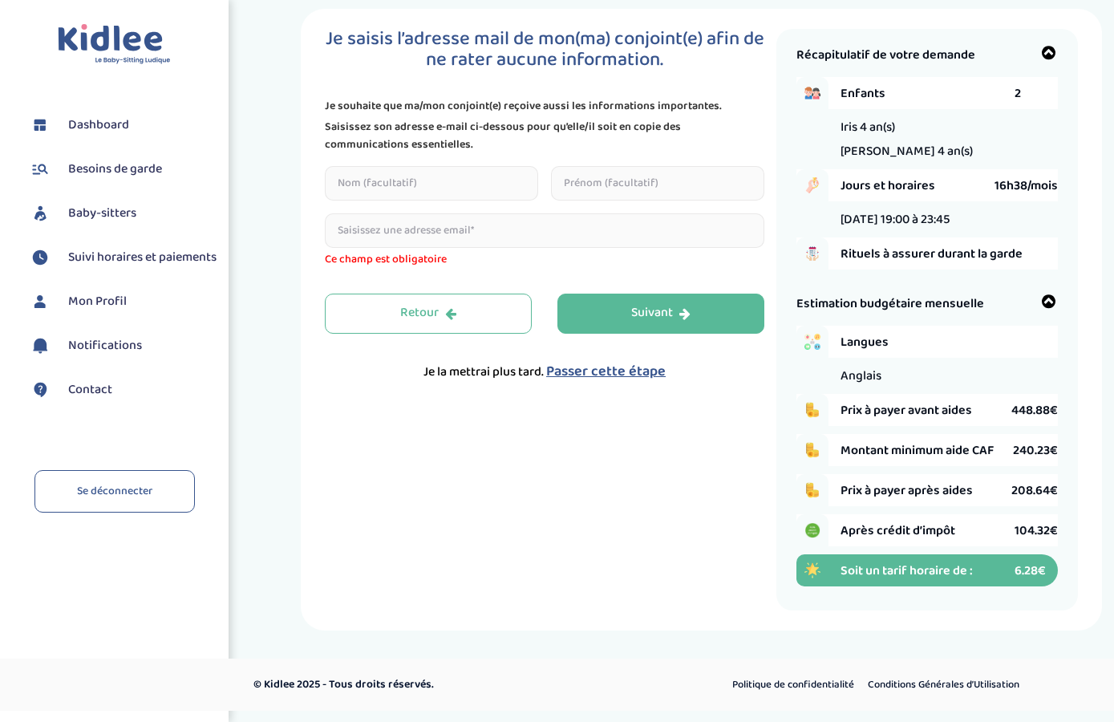
click at [629, 371] on span "Passer cette étape" at bounding box center [605, 371] width 119 height 22
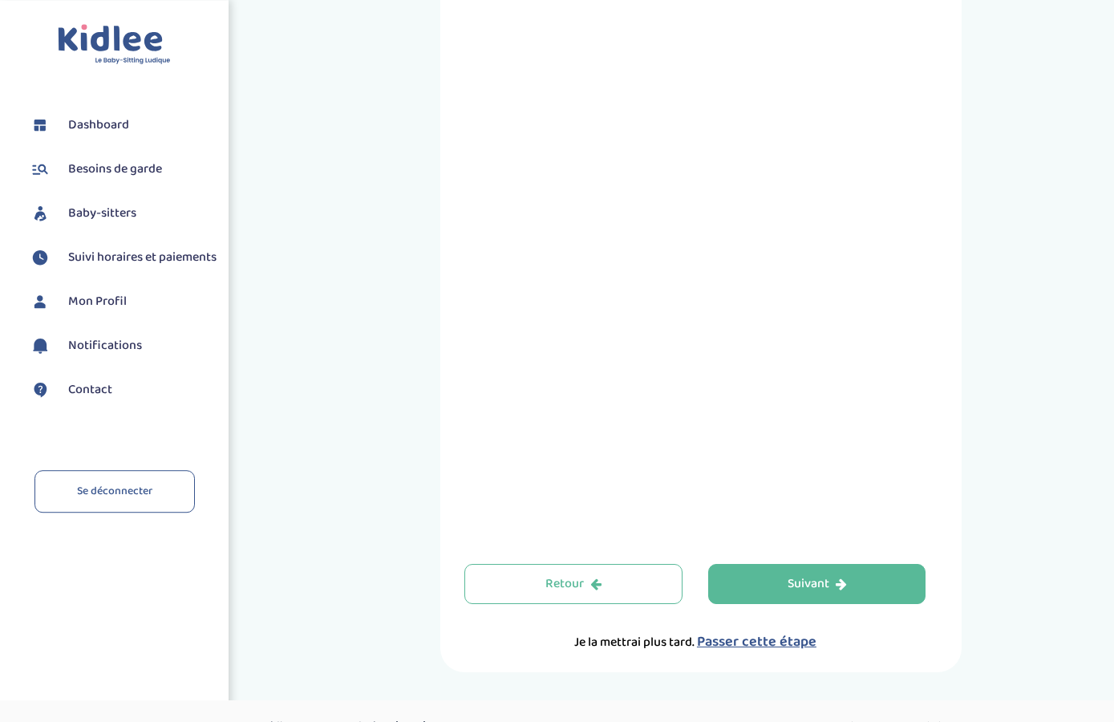
scroll to position [469, 0]
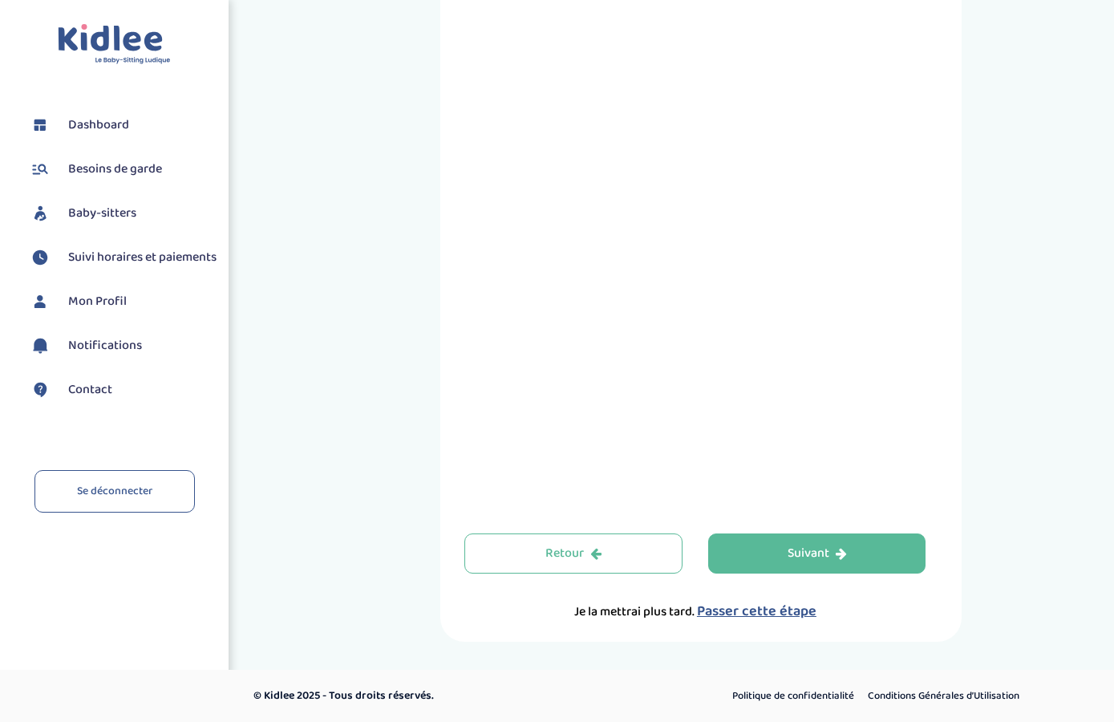
click at [771, 623] on div "Prenez RDV avec KIDLEE Type de garde Garde ludique Des jeux en plein air, des a…" at bounding box center [700, 106] width 521 height 1070
click at [790, 614] on span "Passer cette étape" at bounding box center [756, 611] width 119 height 22
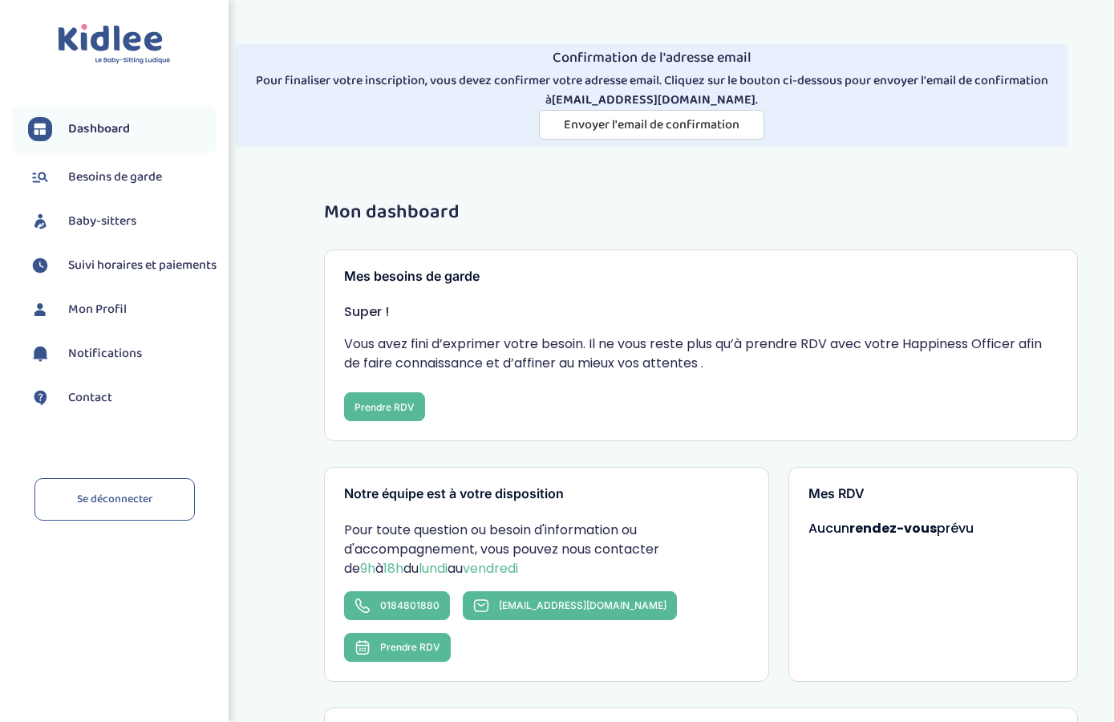
click at [687, 401] on div "Super ! Vous avez fini d’exprimer votre besoin. Il ne vous reste plus qu’à pren…" at bounding box center [701, 361] width 714 height 119
click at [736, 122] on span "Envoyer l'email de confirmation" at bounding box center [652, 125] width 176 height 20
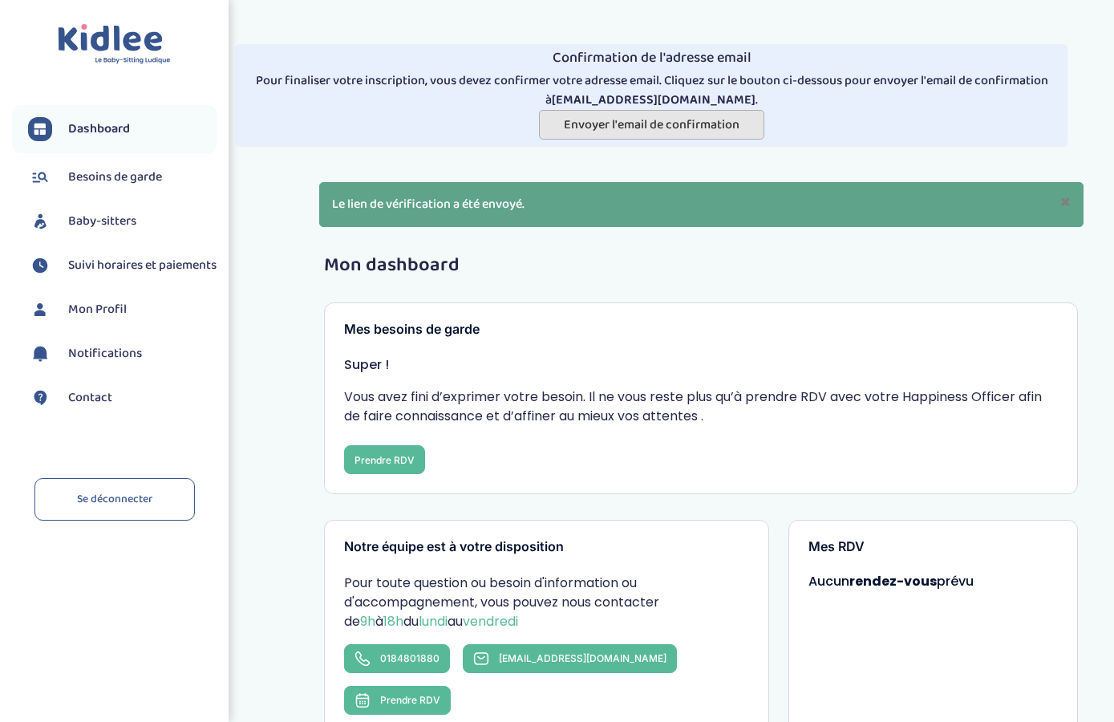
click at [675, 132] on span "Envoyer l'email de confirmation" at bounding box center [652, 125] width 176 height 20
click at [662, 119] on span "Envoyer l'email de confirmation" at bounding box center [652, 125] width 176 height 20
